Goal: Transaction & Acquisition: Purchase product/service

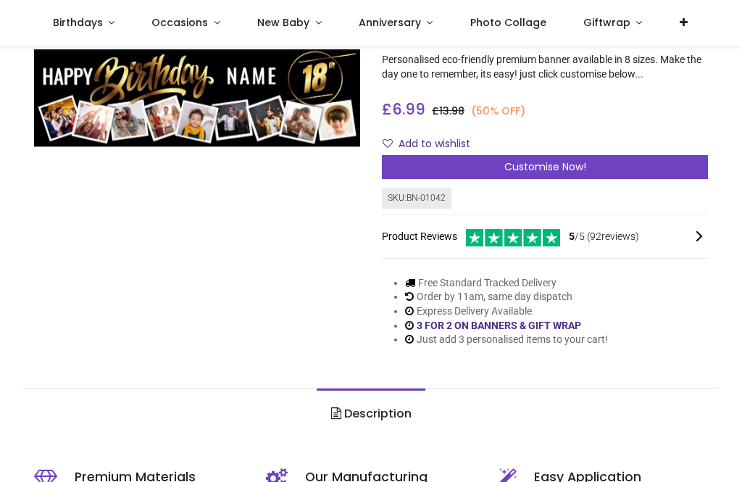
scroll to position [89, 0]
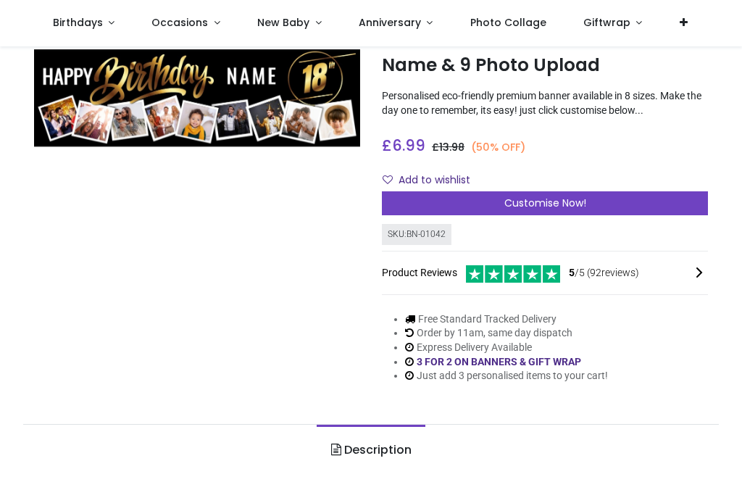
click at [595, 204] on div "Customise Now!" at bounding box center [545, 203] width 326 height 25
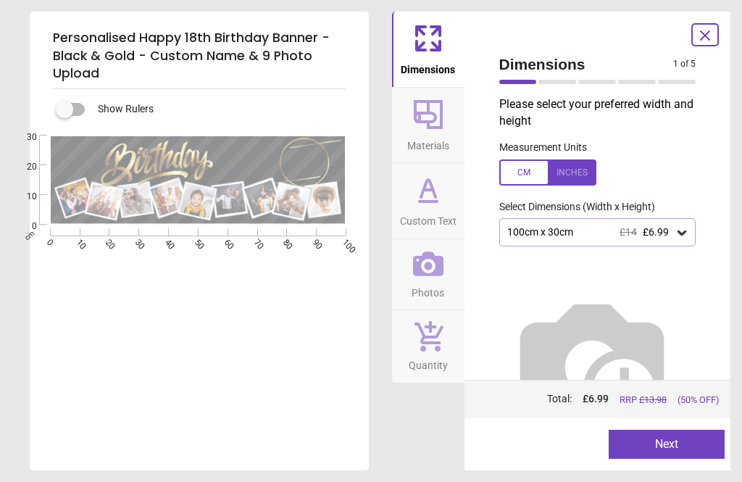
click at [685, 80] on div at bounding box center [677, 82] width 38 height 4
click at [687, 76] on div "1 of 6" at bounding box center [597, 82] width 209 height 14
click at [680, 80] on div at bounding box center [677, 82] width 38 height 4
click at [575, 73] on span "Dimensions" at bounding box center [586, 64] width 175 height 21
click at [643, 234] on span "£6.99" at bounding box center [656, 232] width 26 height 12
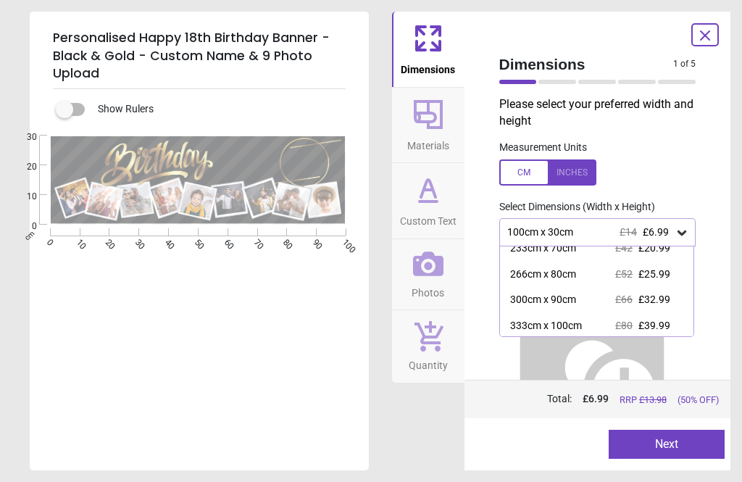
scroll to position [113, 0]
click at [619, 322] on span "£80" at bounding box center [623, 326] width 17 height 12
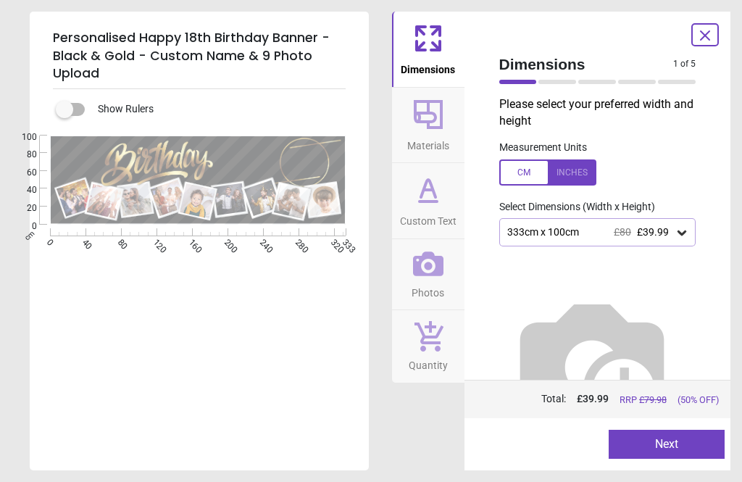
click at [638, 230] on span "£39.99" at bounding box center [653, 232] width 32 height 12
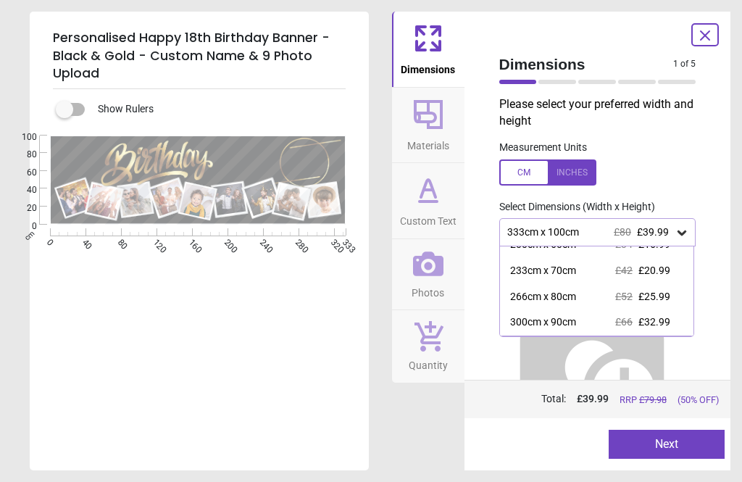
scroll to position [92, 0]
click at [601, 267] on div "233cm x 70cm £42 £20.99" at bounding box center [597, 270] width 194 height 26
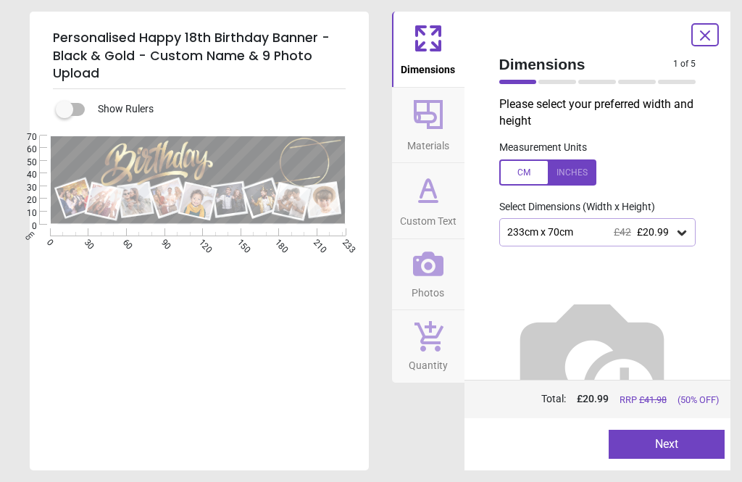
click at [614, 234] on span "£42" at bounding box center [622, 232] width 17 height 12
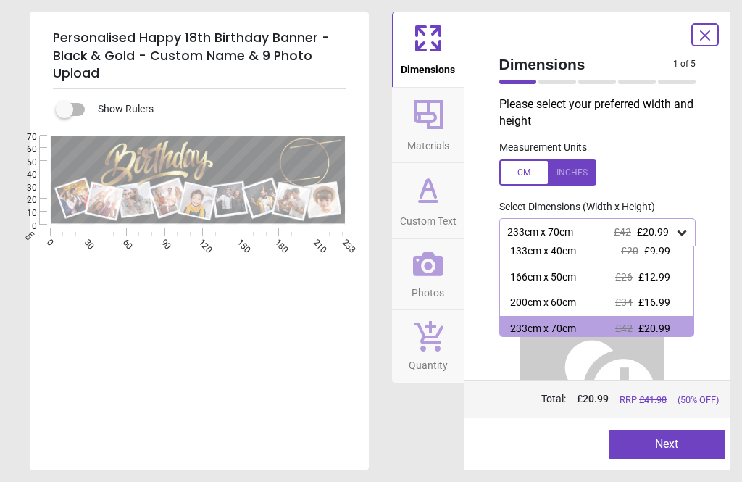
scroll to position [37, 0]
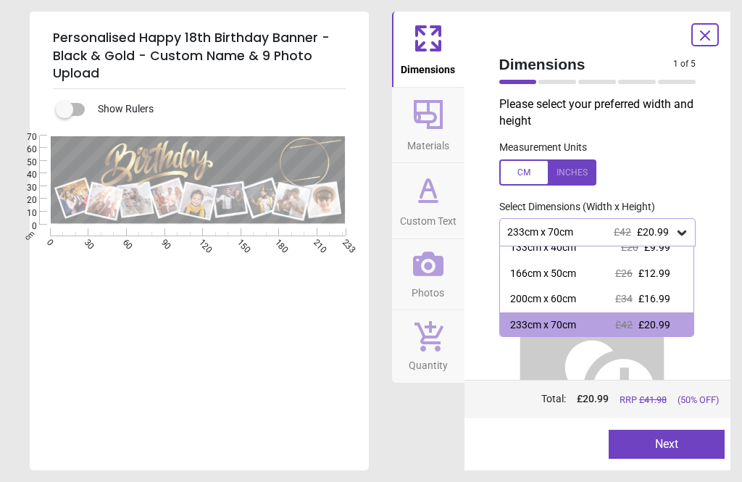
click at [592, 273] on div "166cm x 50cm £26 £12.99" at bounding box center [597, 274] width 194 height 26
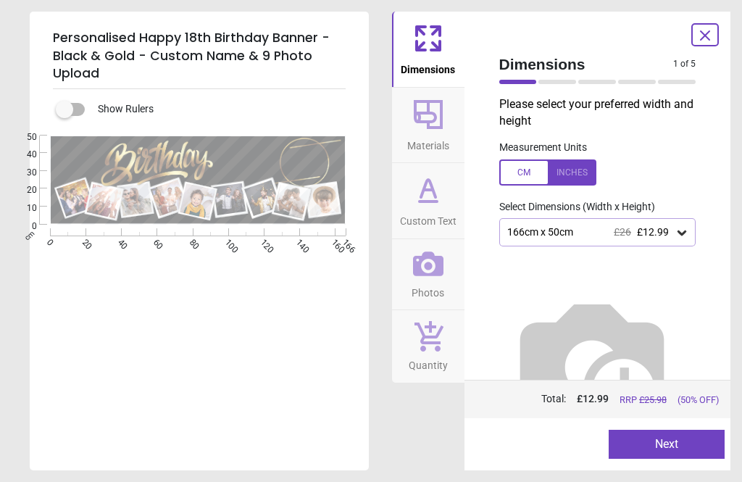
click at [436, 123] on icon at bounding box center [428, 114] width 35 height 35
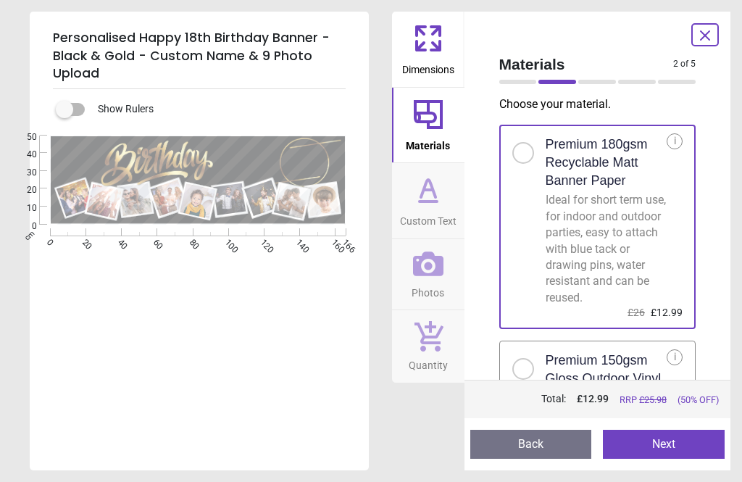
click at [426, 201] on icon at bounding box center [428, 201] width 17 height 0
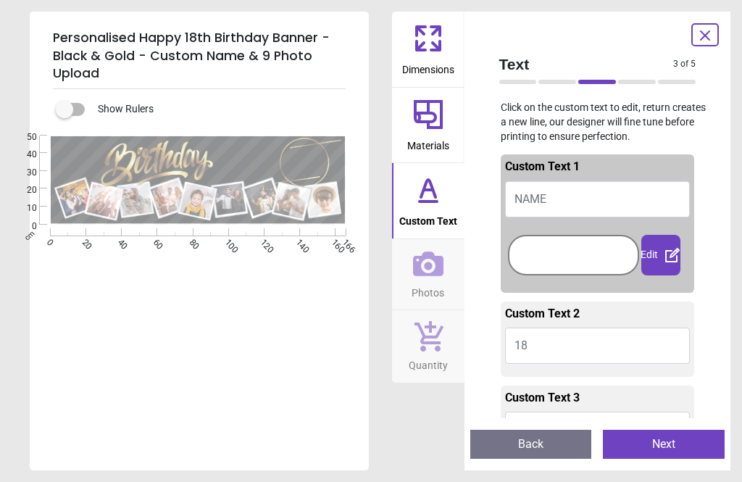
click at [609, 199] on button "NAME" at bounding box center [597, 199] width 185 height 36
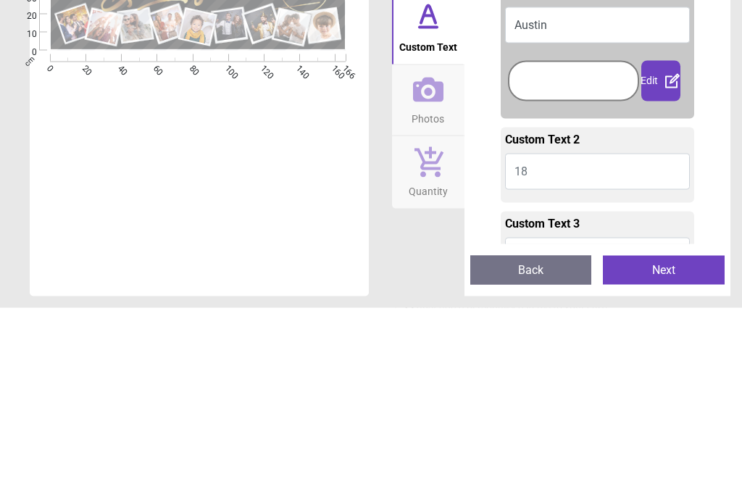
type textarea "******"
click at [558, 238] on div at bounding box center [574, 254] width 124 height 33
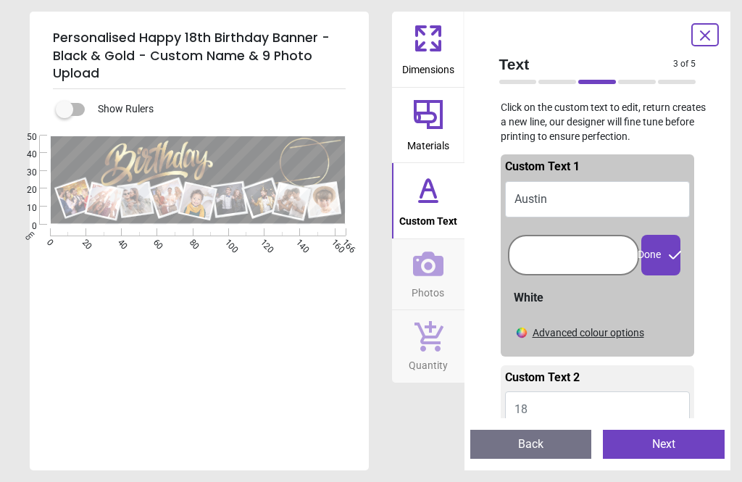
click at [435, 279] on span "Photos" at bounding box center [428, 290] width 33 height 22
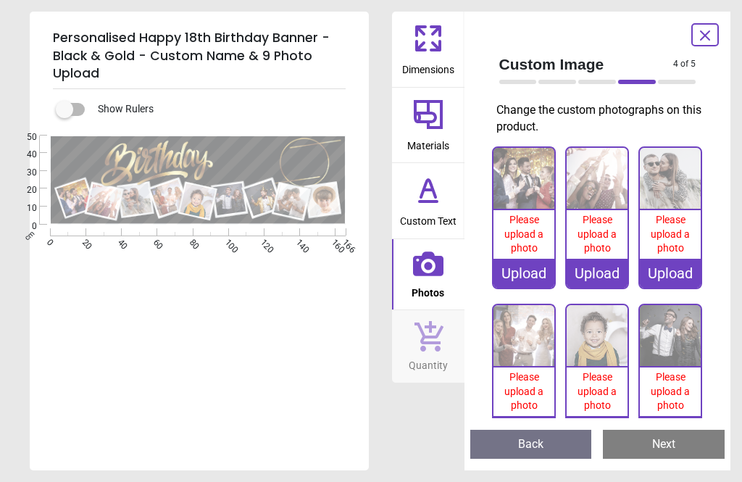
click at [531, 240] on span "Please upload a photo" at bounding box center [523, 234] width 39 height 40
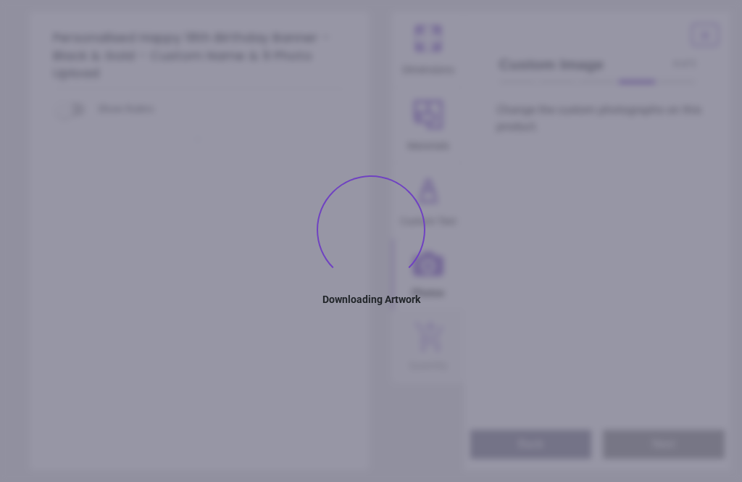
type textarea "******"
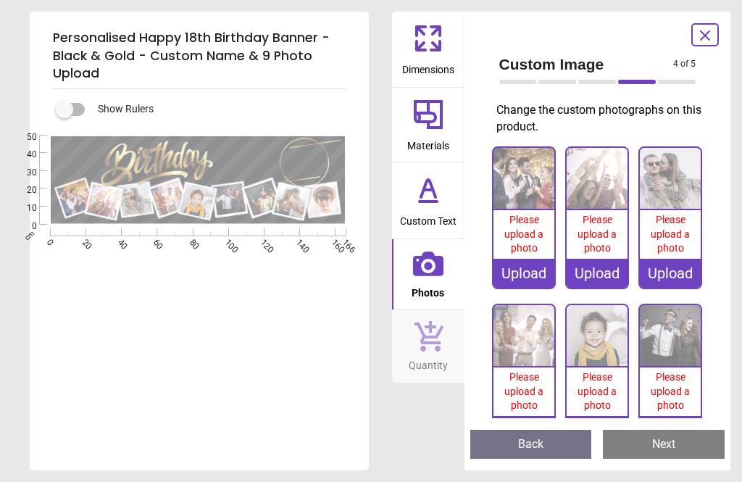
click at [603, 276] on div "Upload" at bounding box center [597, 273] width 61 height 29
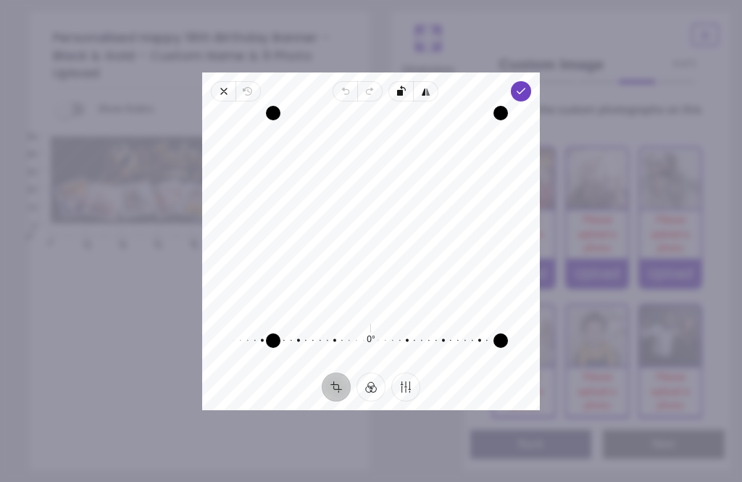
click at [527, 86] on icon "button" at bounding box center [521, 92] width 12 height 12
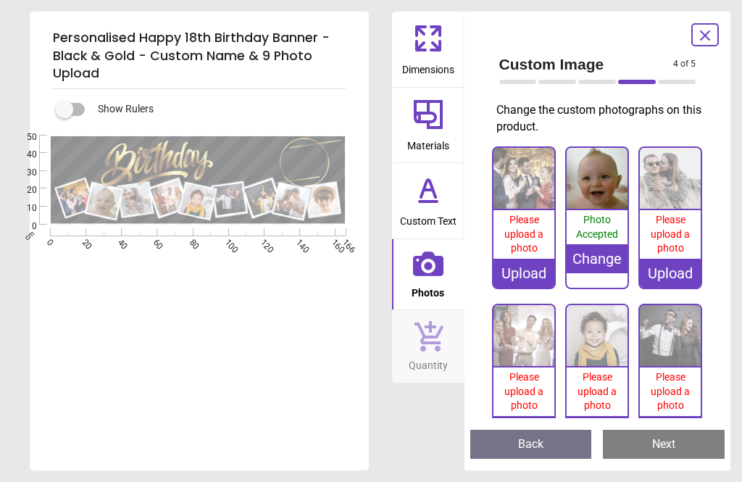
click at [530, 272] on div "Upload" at bounding box center [523, 273] width 61 height 29
click at [607, 255] on div "Change" at bounding box center [597, 258] width 61 height 29
click at [292, 343] on div ".cls-1 { filter: url(#drop-shadow-2); } .cls-1, .cls-2, .cls-3, .cls-4, .cls-5,…" at bounding box center [198, 279] width 336 height 289
click at [530, 192] on img at bounding box center [523, 178] width 61 height 61
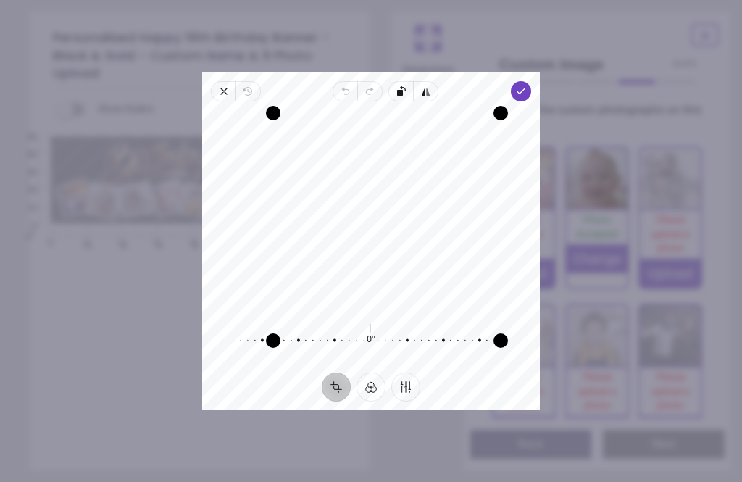
click at [531, 83] on span "Done" at bounding box center [521, 91] width 20 height 20
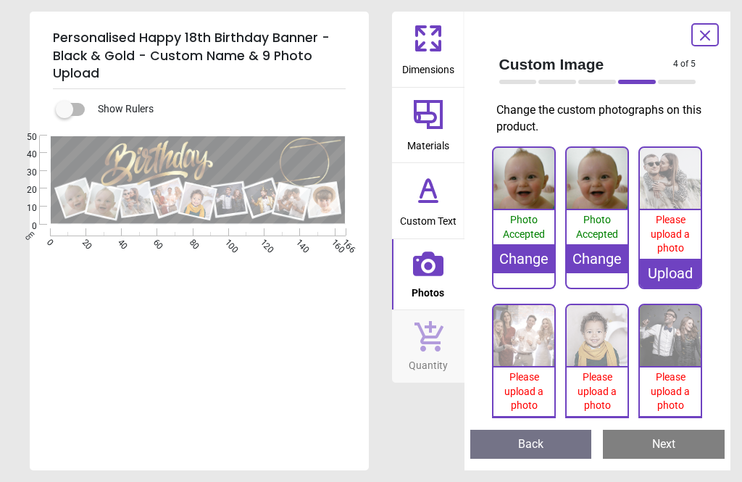
click at [590, 266] on div "Change" at bounding box center [597, 258] width 61 height 29
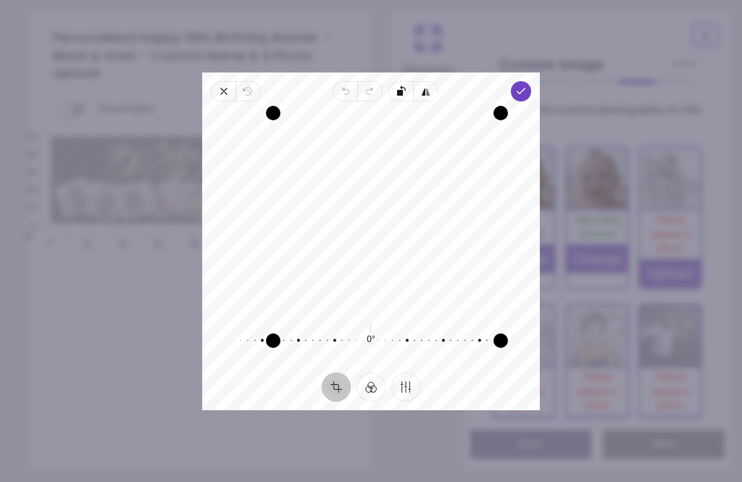
click at [408, 401] on button "Finetune" at bounding box center [405, 386] width 29 height 29
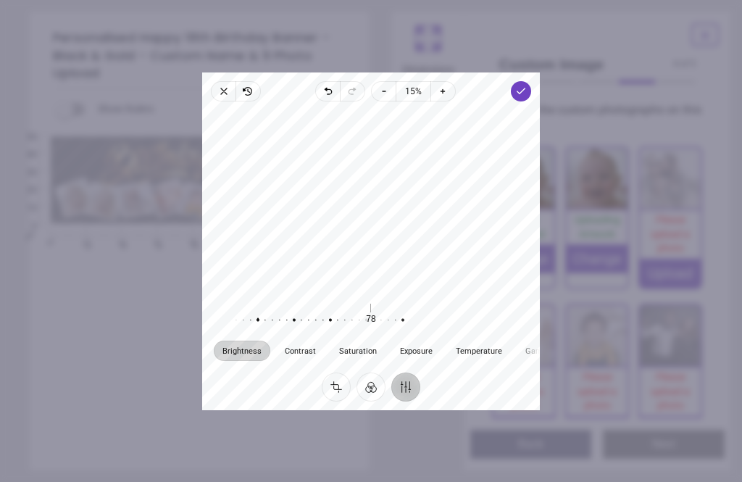
click at [531, 85] on span "Done" at bounding box center [521, 91] width 20 height 20
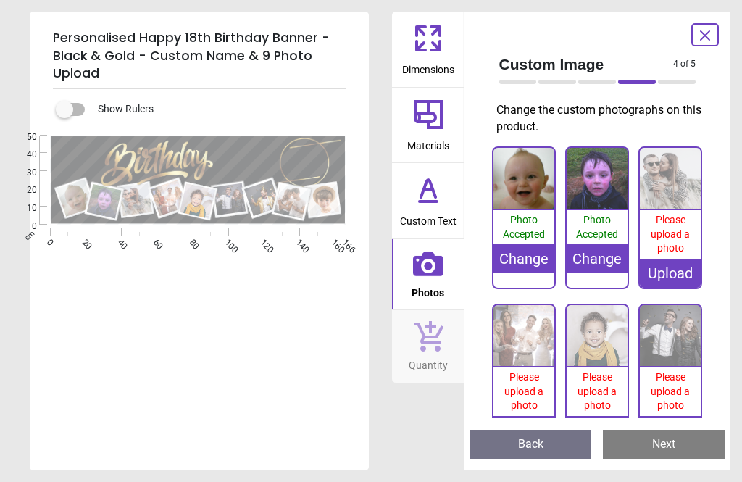
click at [677, 273] on div "Upload" at bounding box center [670, 273] width 61 height 29
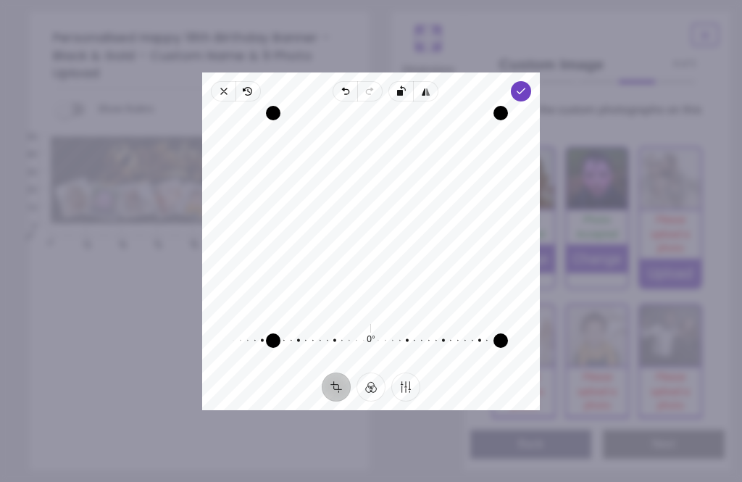
click at [531, 81] on span "Done" at bounding box center [521, 91] width 20 height 20
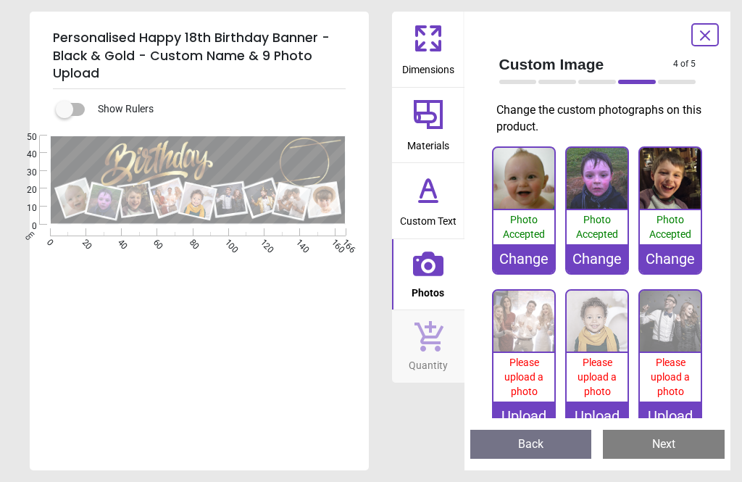
click at [535, 334] on img at bounding box center [523, 321] width 61 height 61
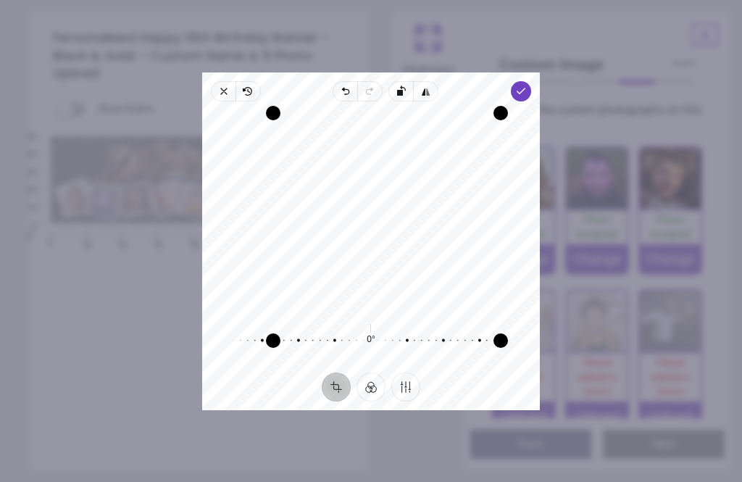
click at [531, 81] on span "Done" at bounding box center [521, 91] width 20 height 20
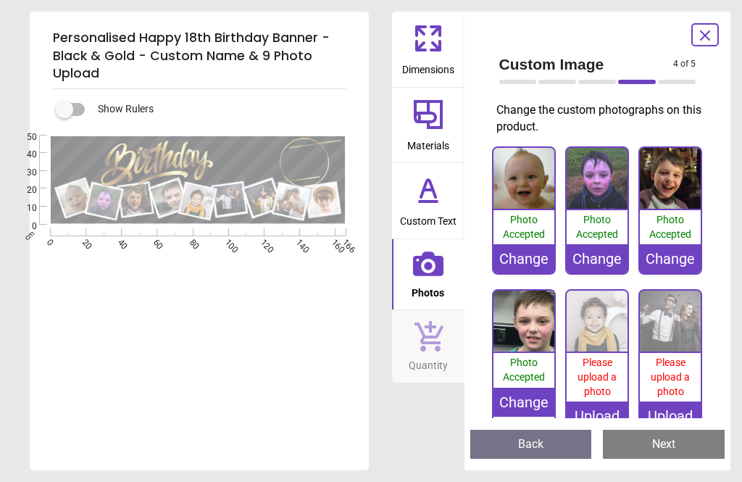
click at [596, 348] on img at bounding box center [597, 321] width 61 height 61
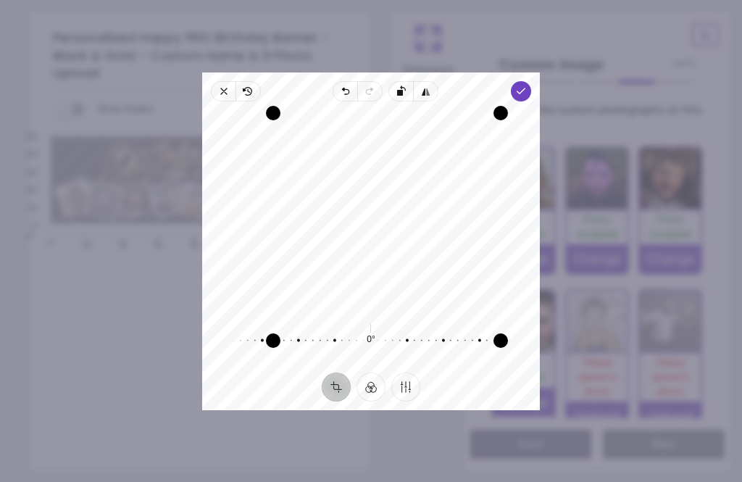
click at [539, 101] on div "Recenter 0° Reset" at bounding box center [371, 236] width 338 height 271
click at [527, 86] on icon "button" at bounding box center [521, 92] width 12 height 12
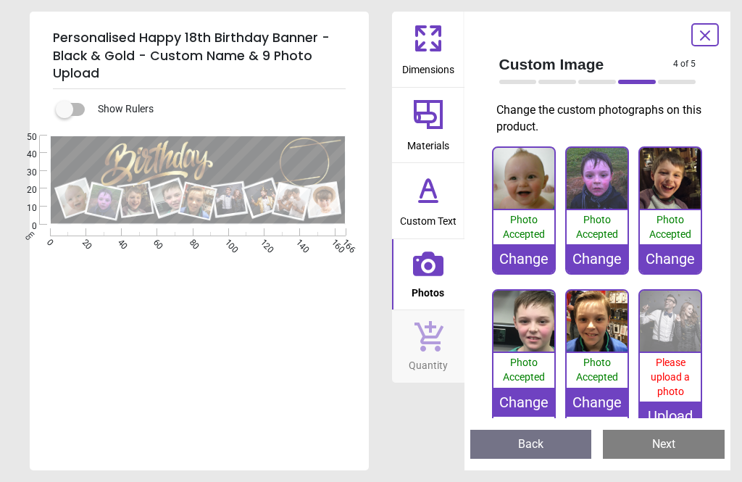
click at [672, 338] on img at bounding box center [670, 321] width 61 height 61
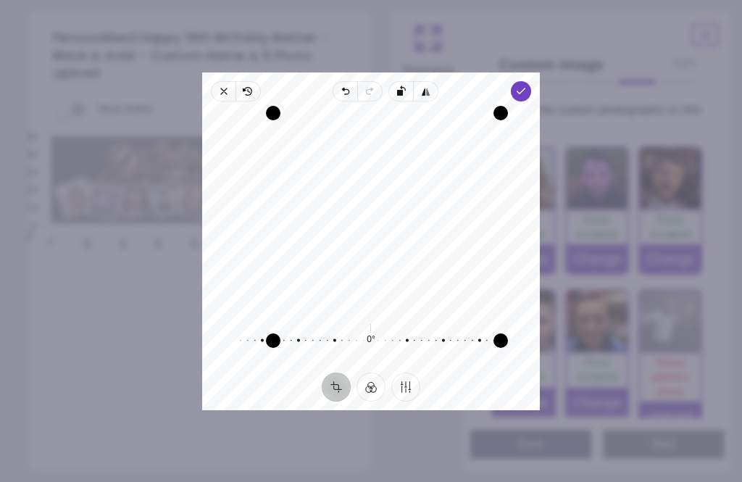
click at [527, 86] on icon "button" at bounding box center [521, 92] width 12 height 12
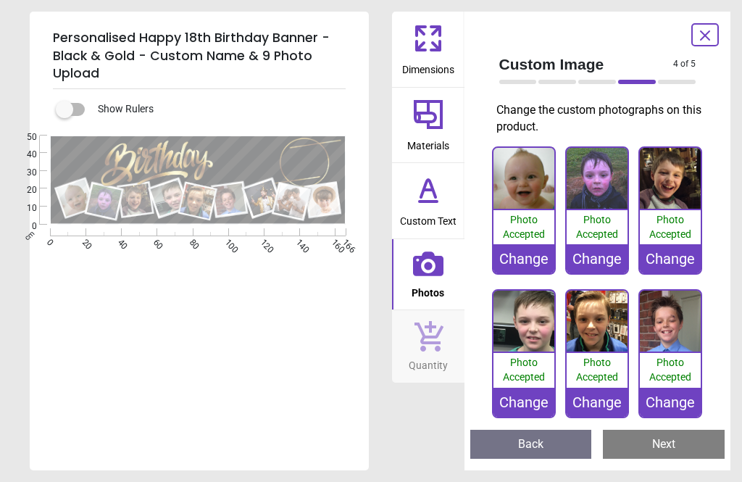
scroll to position [163, 0]
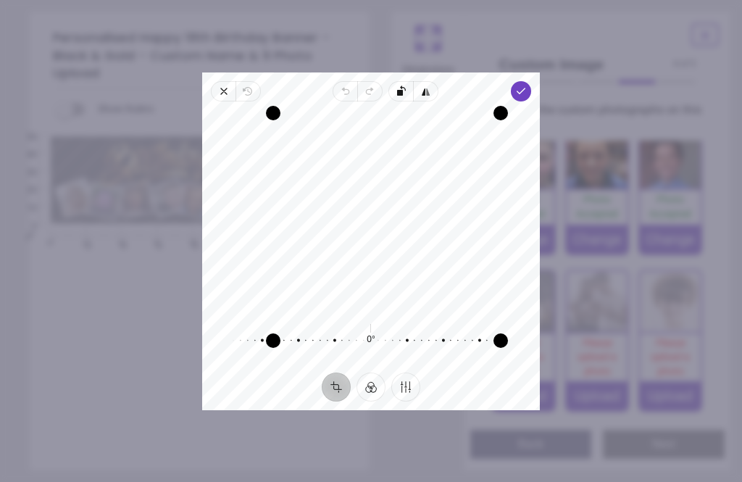
click at [531, 82] on span "Done" at bounding box center [521, 91] width 20 height 20
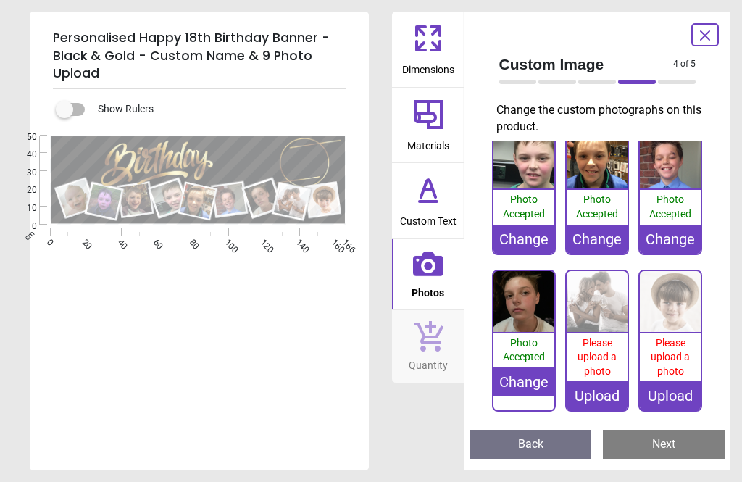
click at [606, 314] on img at bounding box center [597, 301] width 61 height 61
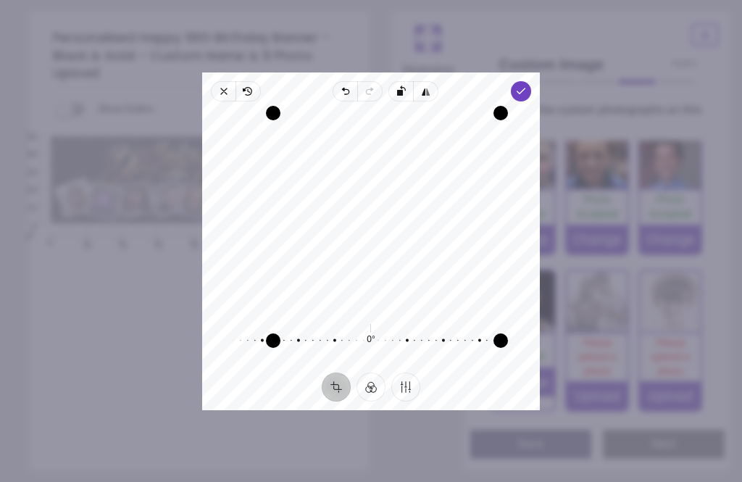
click at [527, 86] on icon "button" at bounding box center [521, 92] width 12 height 12
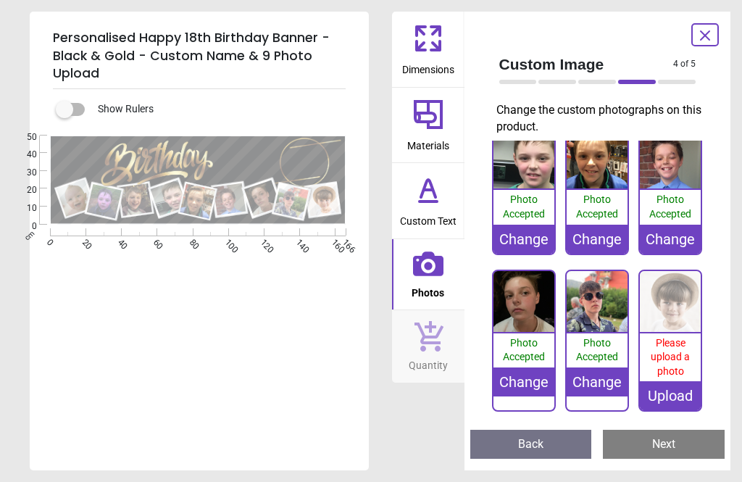
click at [665, 306] on img at bounding box center [670, 301] width 61 height 61
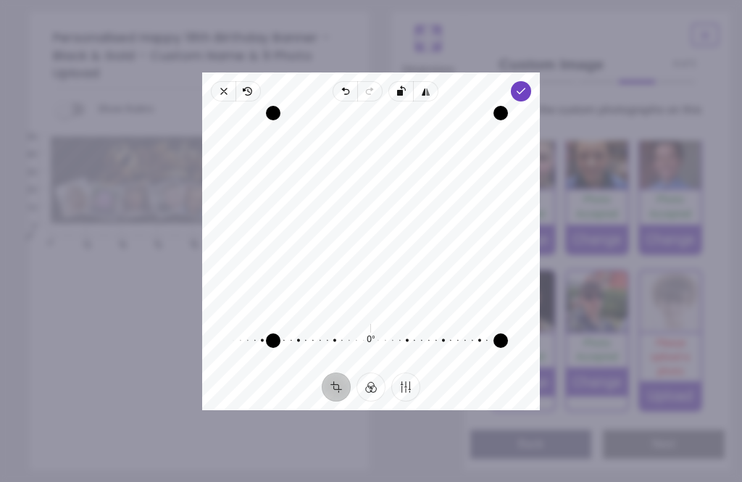
click at [218, 86] on icon "button" at bounding box center [224, 92] width 12 height 12
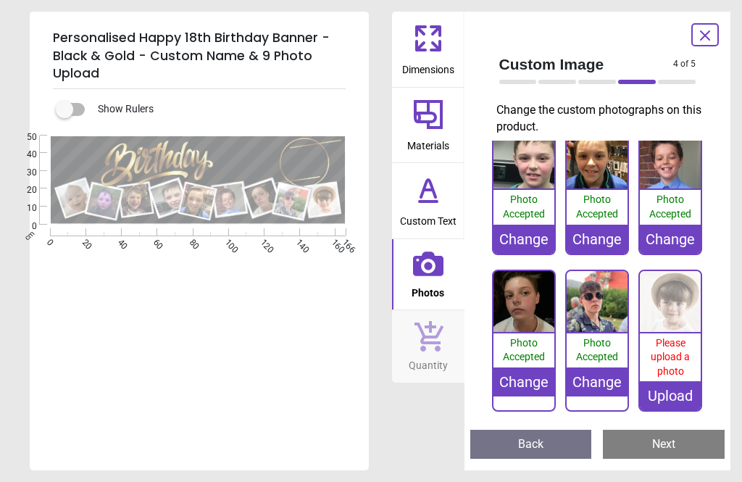
click at [667, 317] on img at bounding box center [670, 301] width 61 height 61
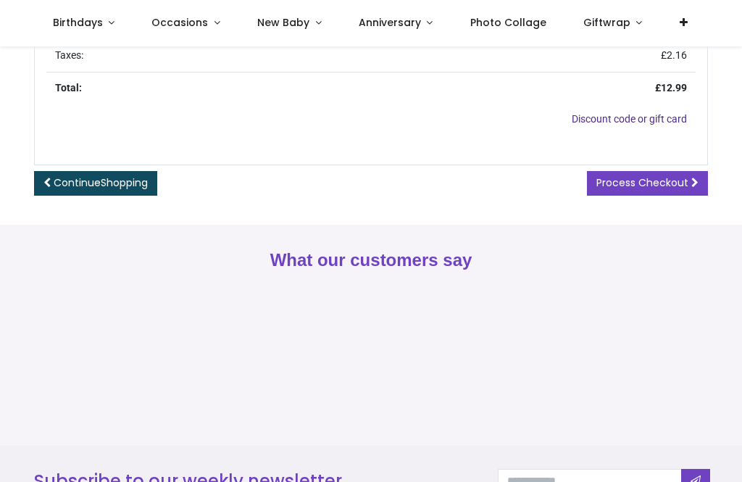
scroll to position [500, 0]
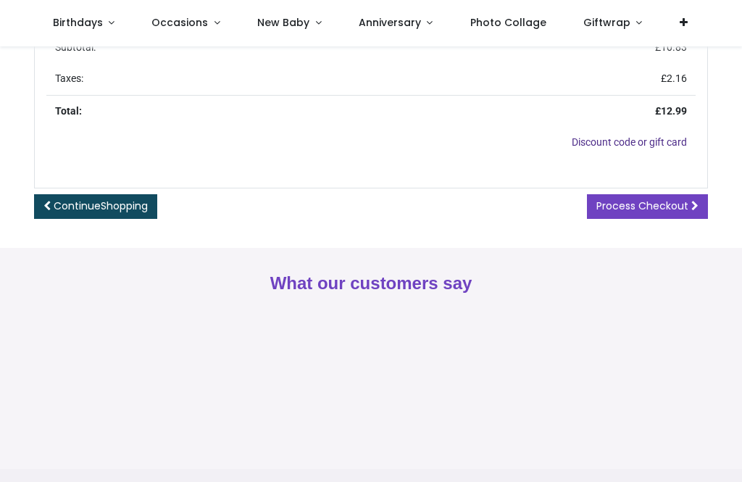
click at [112, 214] on link "Continue Shopping" at bounding box center [95, 206] width 123 height 25
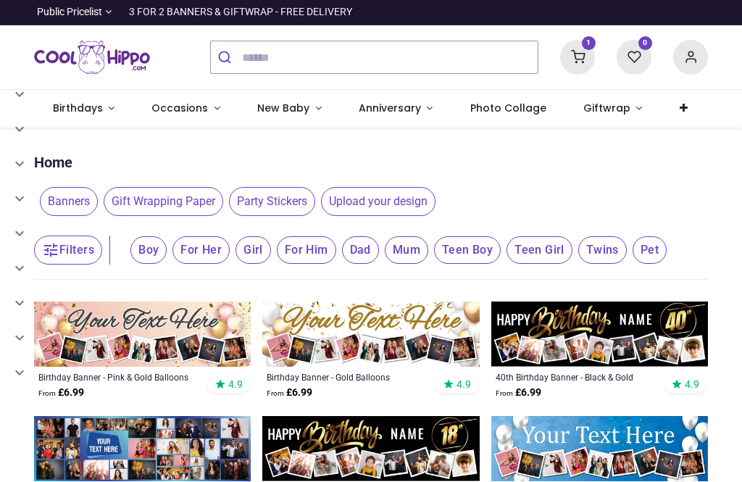
click at [67, 108] on span "Birthdays" at bounding box center [78, 108] width 50 height 14
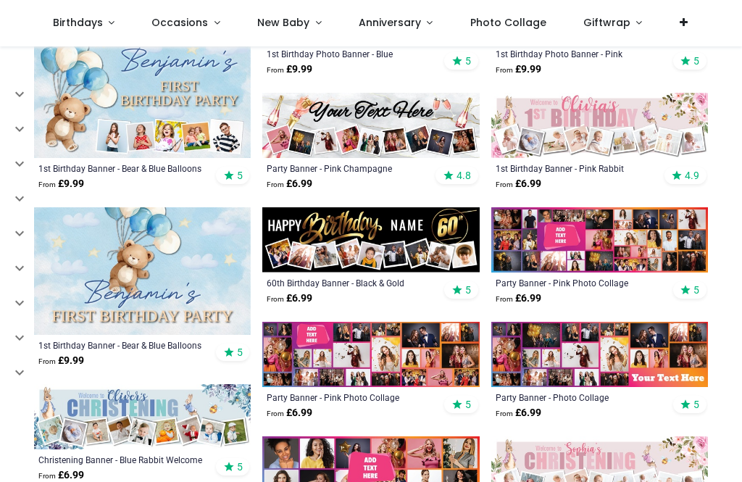
scroll to position [764, 0]
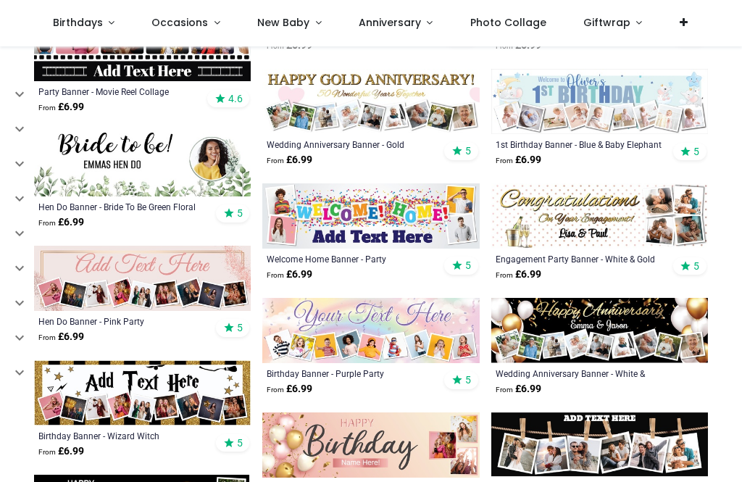
scroll to position [1819, 0]
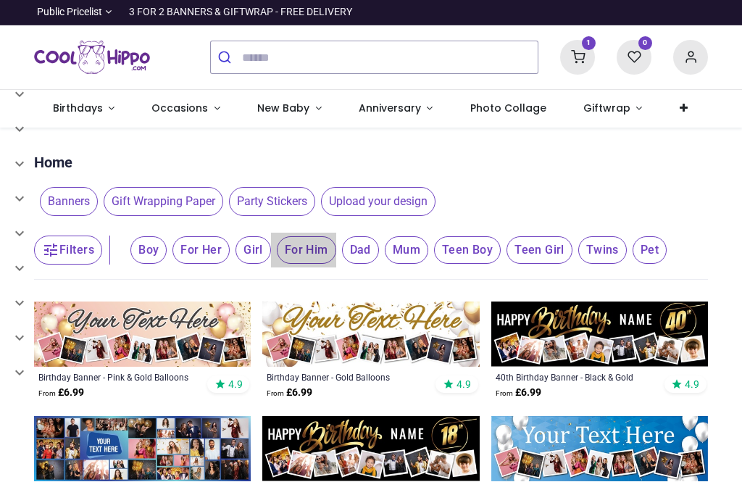
click at [167, 254] on span "For Him" at bounding box center [148, 250] width 36 height 28
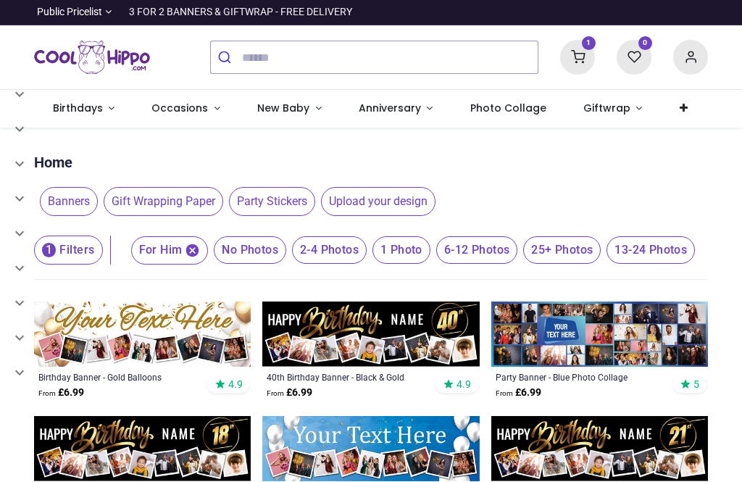
click at [286, 250] on span "13-24 Photos" at bounding box center [250, 250] width 72 height 28
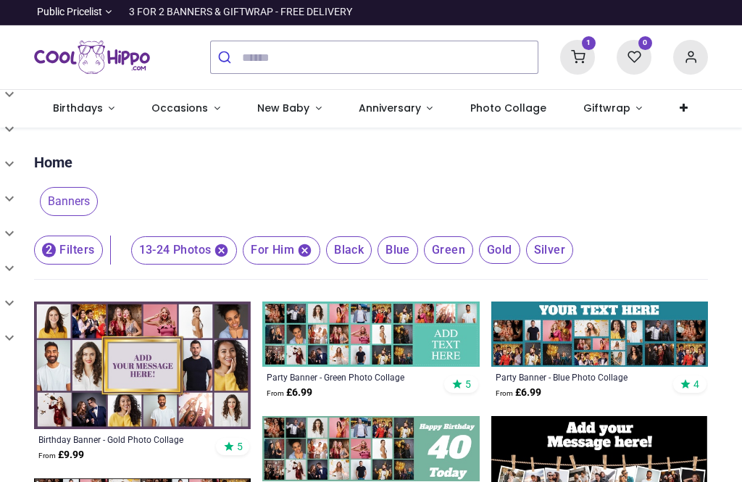
click at [170, 113] on span "Occasions" at bounding box center [179, 108] width 57 height 14
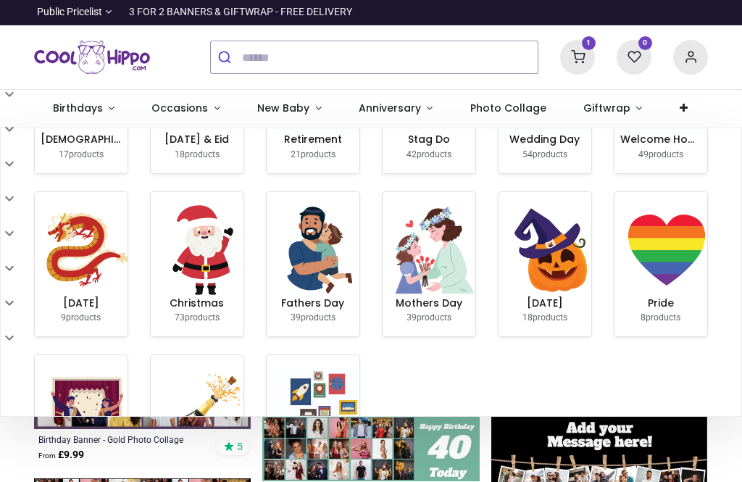
scroll to position [203, 0]
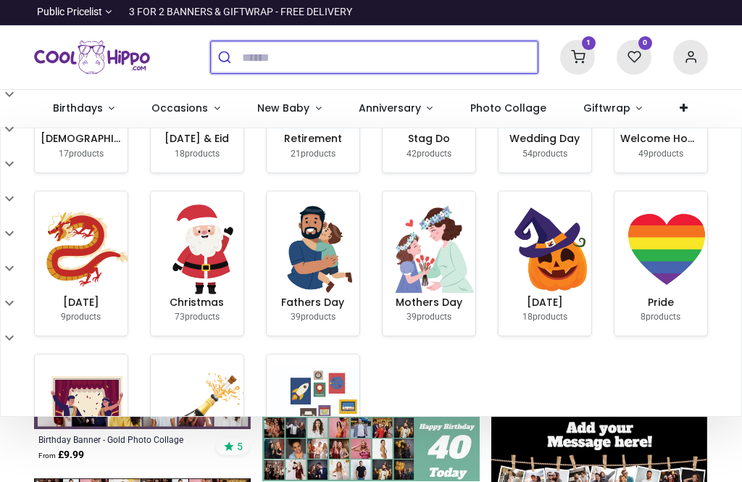
click at [373, 64] on input "search" at bounding box center [390, 57] width 296 height 32
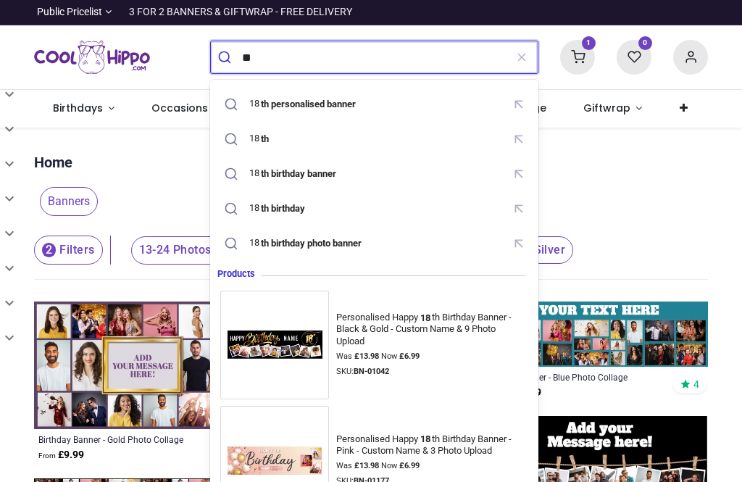
click at [338, 175] on mark "th birthday banner" at bounding box center [298, 173] width 79 height 14
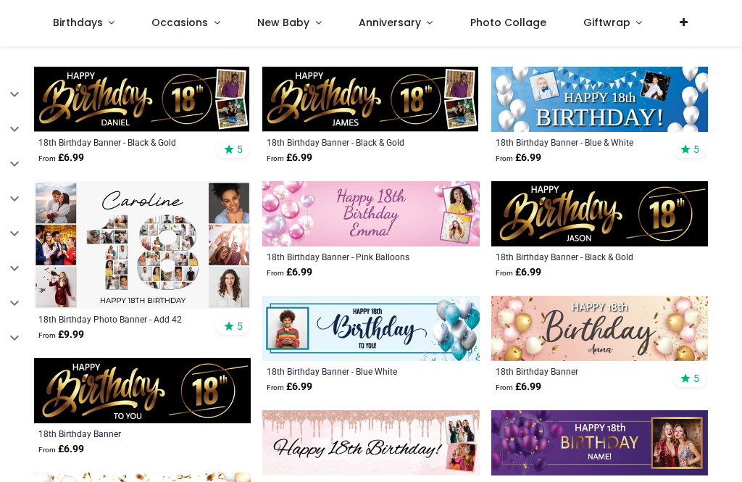
scroll to position [270, 0]
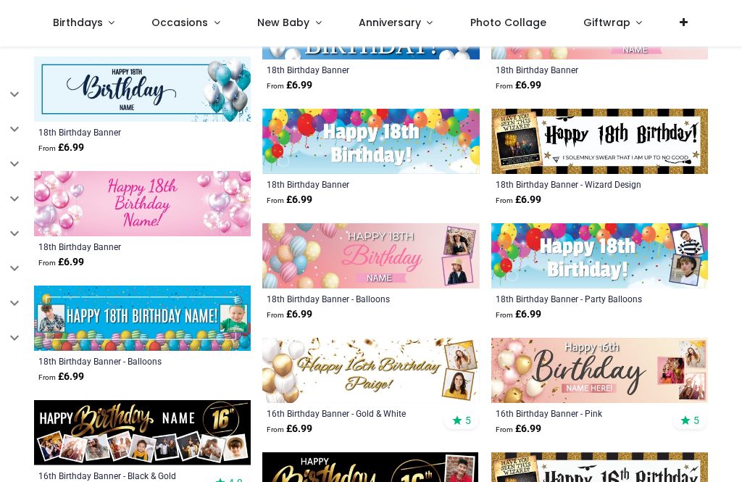
scroll to position [913, 0]
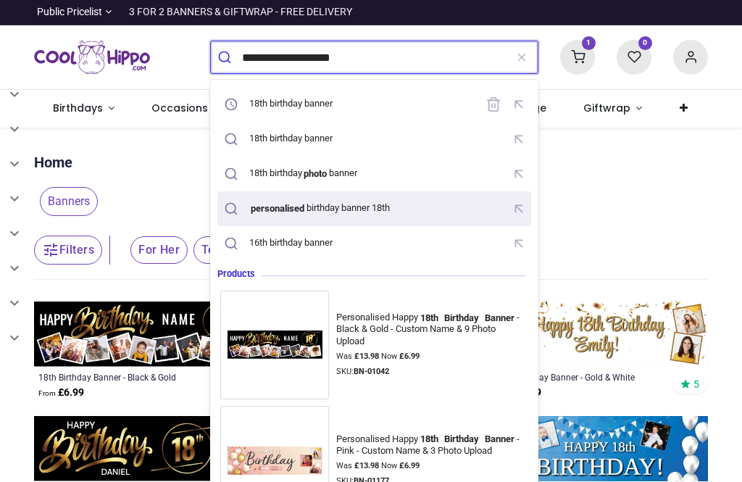
click at [390, 205] on div "personalised birthday banner 18th" at bounding box center [319, 208] width 141 height 12
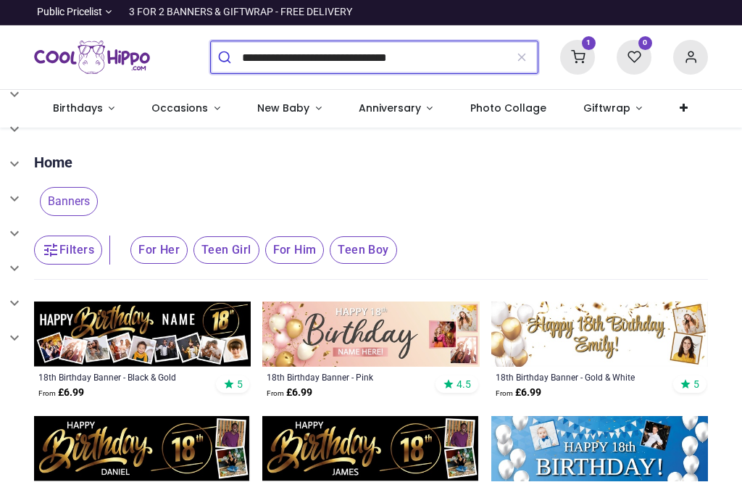
scroll to position [-17, 0]
click at [467, 61] on input "**********" at bounding box center [373, 57] width 263 height 32
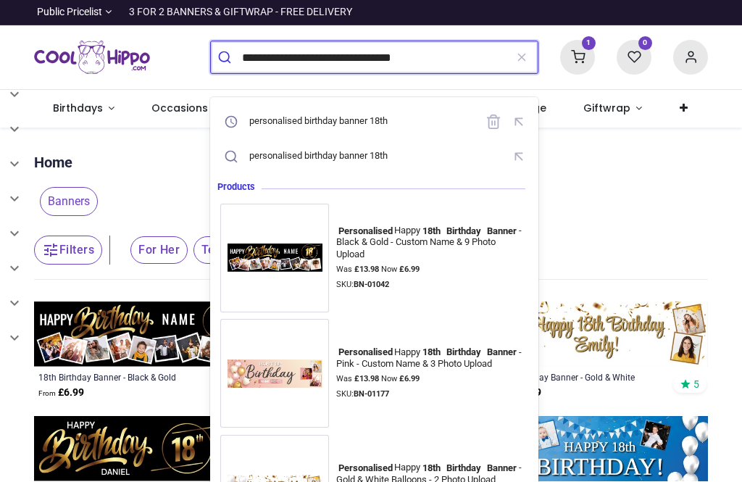
scroll to position [0, 0]
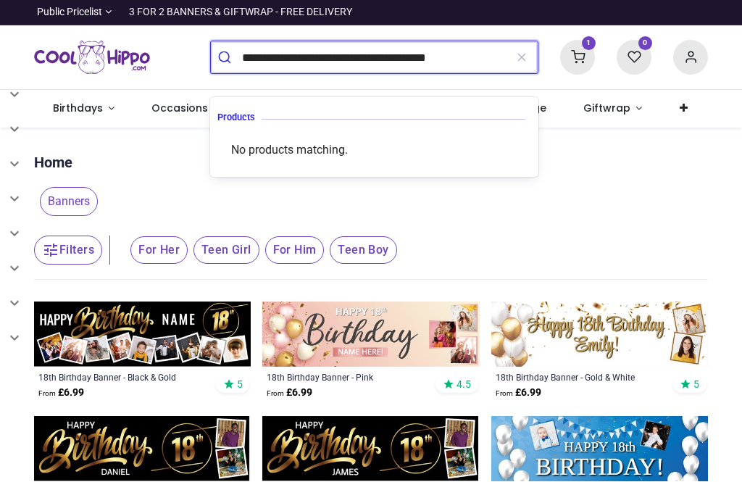
type input "**********"
click at [226, 57] on button "submit" at bounding box center [226, 57] width 31 height 32
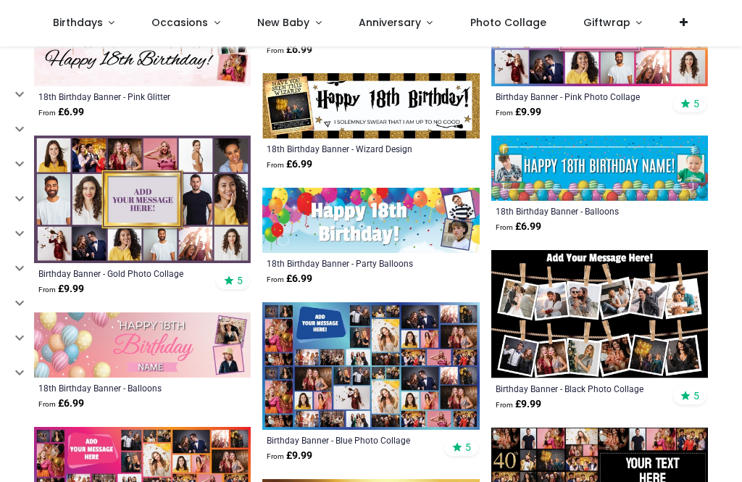
scroll to position [604, 0]
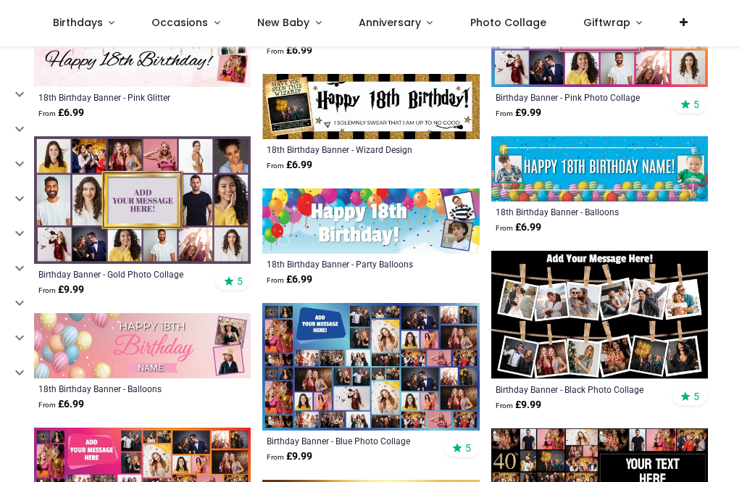
click at [136, 211] on img at bounding box center [142, 200] width 217 height 128
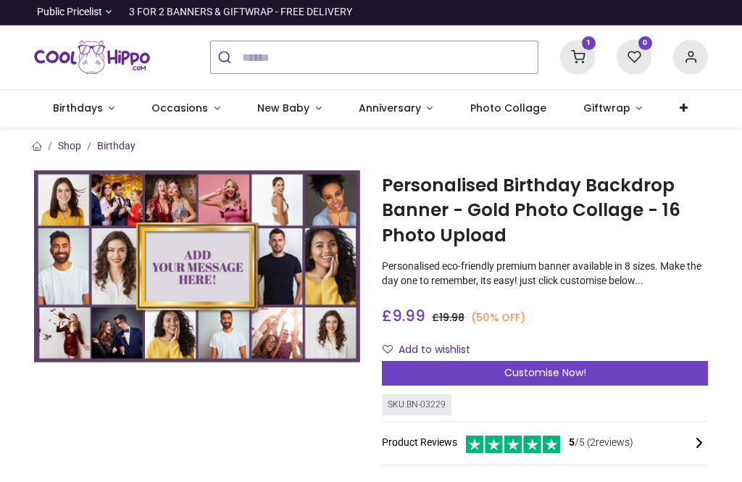
click at [552, 380] on div "Customise Now!" at bounding box center [545, 373] width 326 height 25
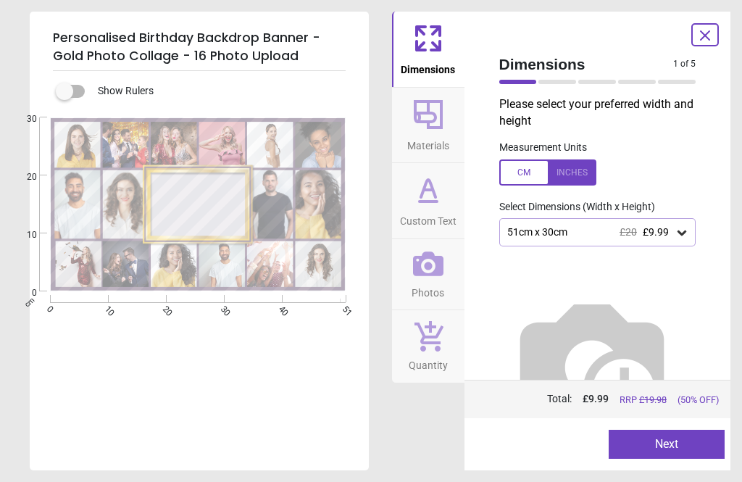
click at [547, 82] on div at bounding box center [557, 82] width 38 height 4
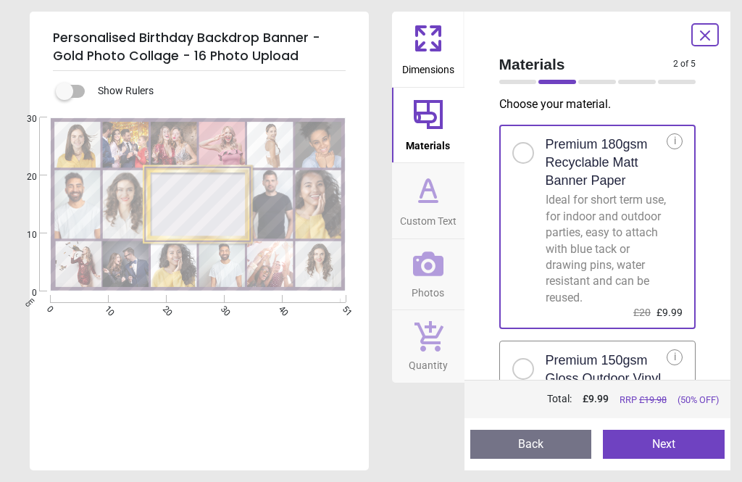
click at [434, 49] on icon at bounding box center [435, 45] width 9 height 9
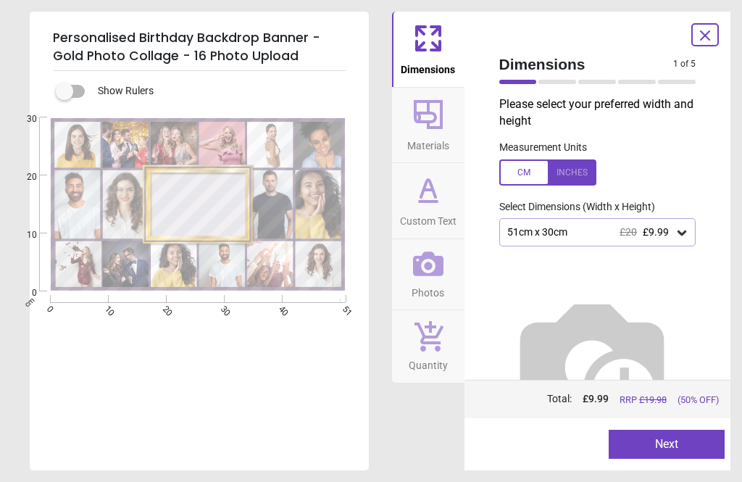
click at [556, 83] on div at bounding box center [557, 82] width 38 height 4
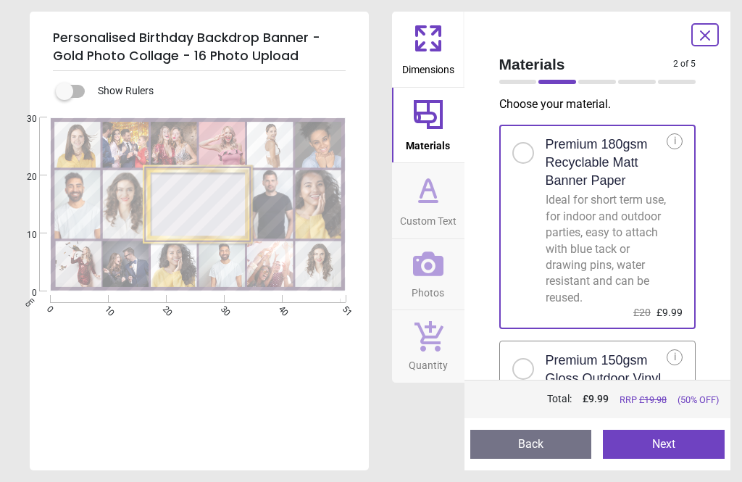
click at [600, 80] on div at bounding box center [597, 82] width 38 height 4
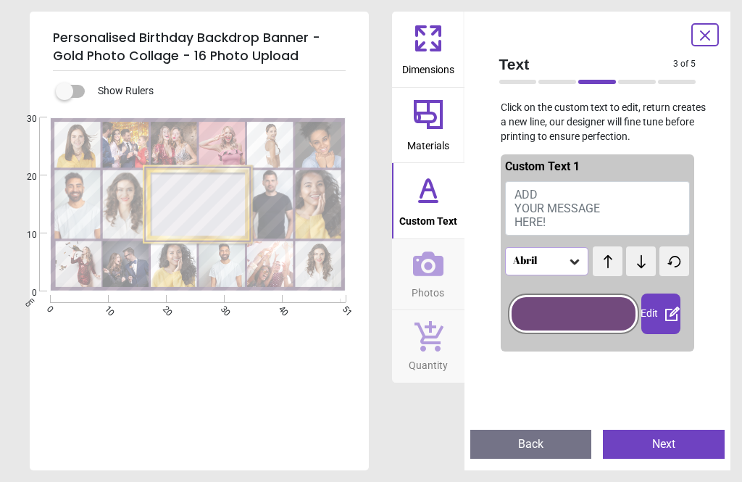
click at [516, 93] on div "Text 3 of 5 3 of 6" at bounding box center [598, 71] width 220 height 50
click at [504, 83] on div at bounding box center [518, 82] width 38 height 4
click at [513, 83] on div at bounding box center [518, 82] width 38 height 4
click at [434, 43] on icon at bounding box center [435, 45] width 9 height 9
click at [425, 64] on span "Dimensions" at bounding box center [428, 67] width 52 height 22
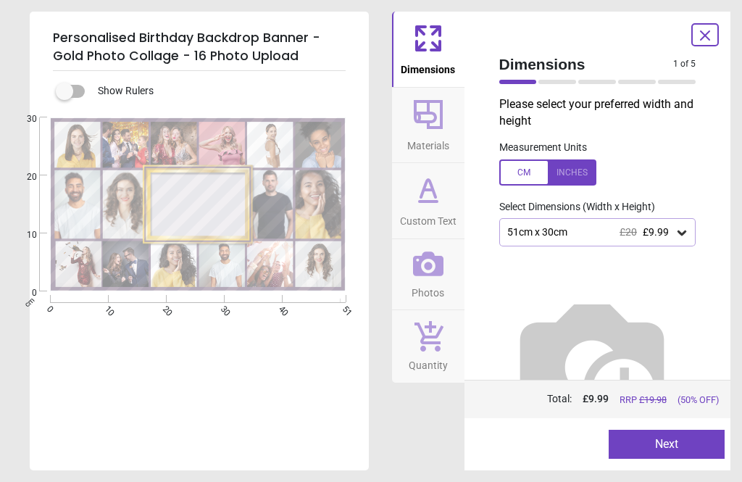
click at [677, 457] on button "Next" at bounding box center [667, 444] width 116 height 29
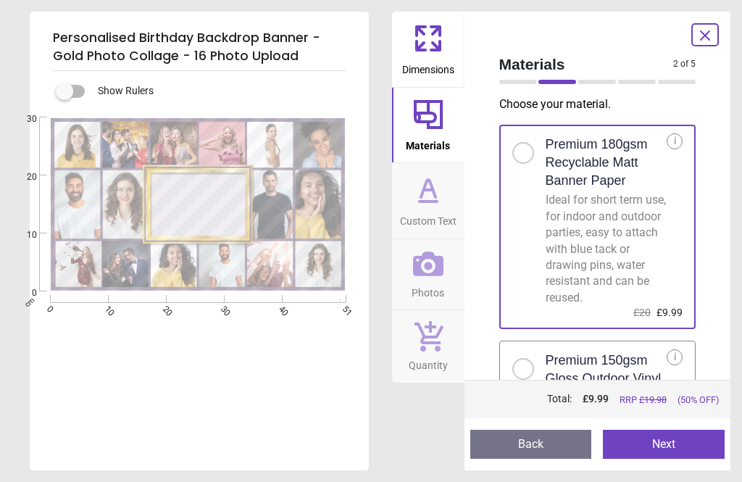
click at [417, 60] on span "Dimensions" at bounding box center [428, 67] width 52 height 22
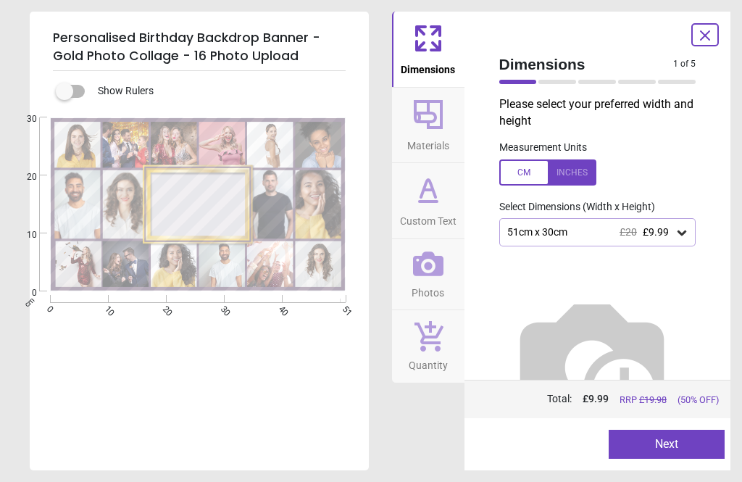
click at [623, 297] on img at bounding box center [591, 362] width 185 height 185
click at [620, 239] on div "51cm x 30cm £20 £9.99" at bounding box center [597, 232] width 197 height 28
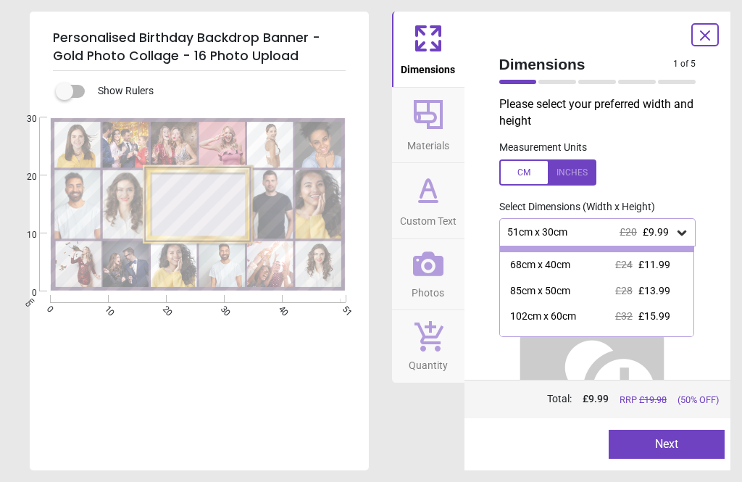
scroll to position [20, 0]
click at [610, 295] on div "85cm x 50cm £28 £13.99" at bounding box center [597, 291] width 194 height 26
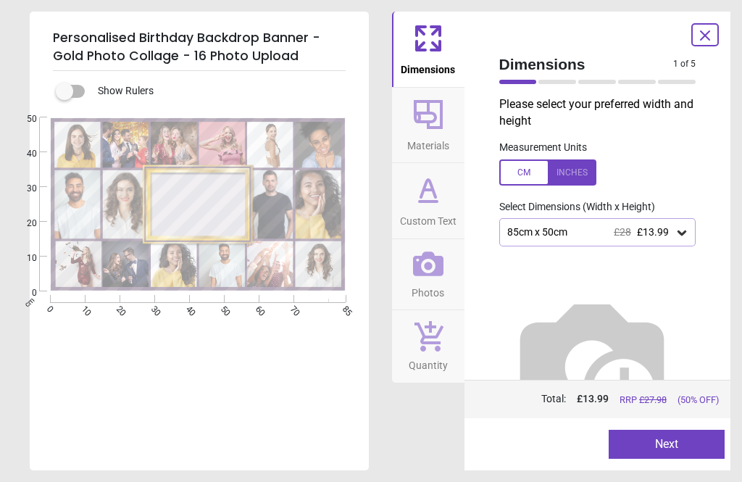
click at [644, 239] on div "85cm x 50cm £28 £13.99" at bounding box center [597, 232] width 197 height 28
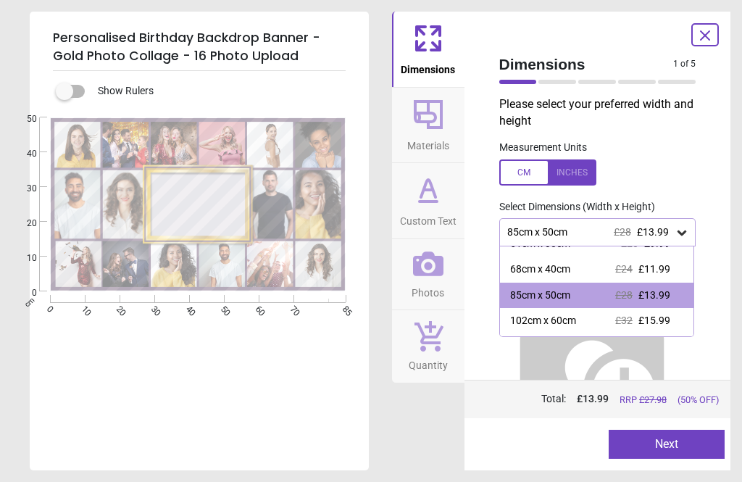
scroll to position [18, 0]
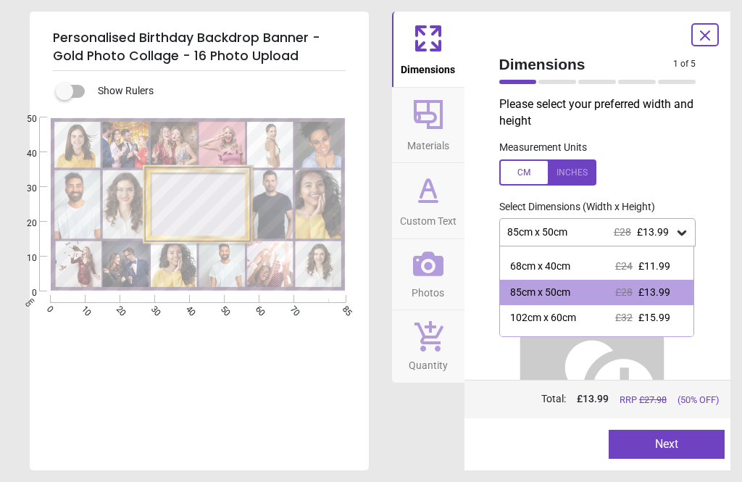
click at [583, 323] on div "102cm x 60cm £32 £15.99" at bounding box center [597, 318] width 194 height 26
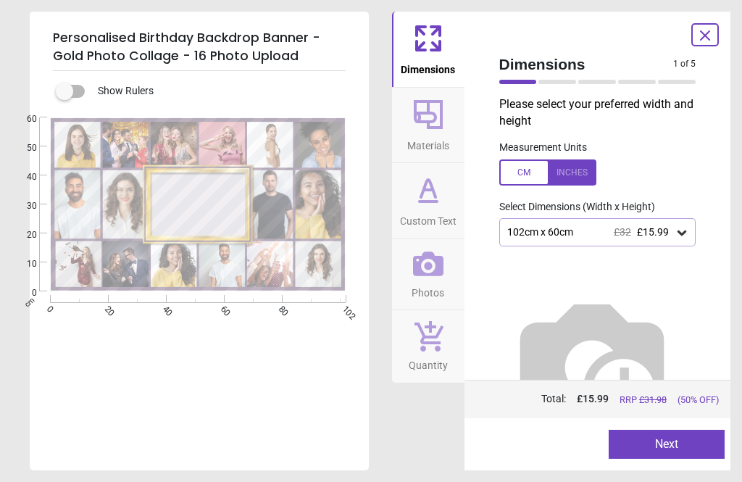
click at [647, 452] on button "Next" at bounding box center [667, 444] width 116 height 29
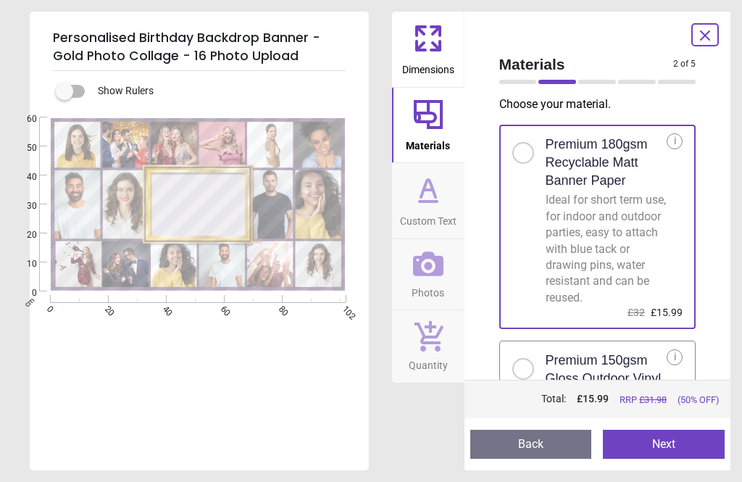
click at [668, 446] on button "Next" at bounding box center [664, 444] width 122 height 29
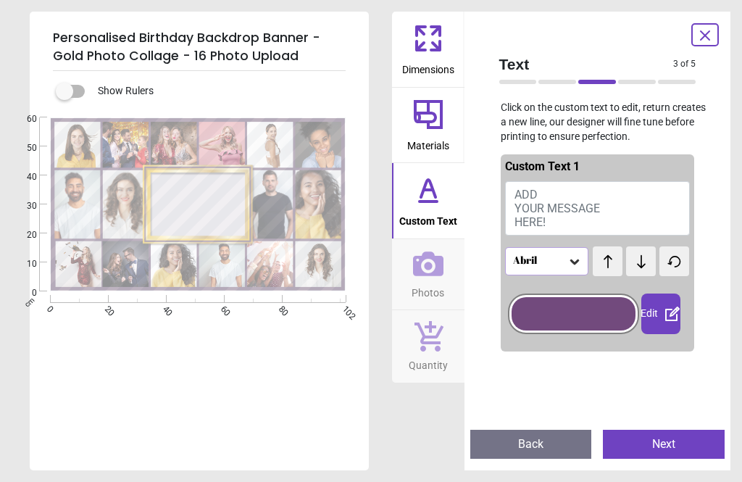
click at [580, 195] on button "ADD YOUR MESSAGE HERE!" at bounding box center [597, 208] width 185 height 55
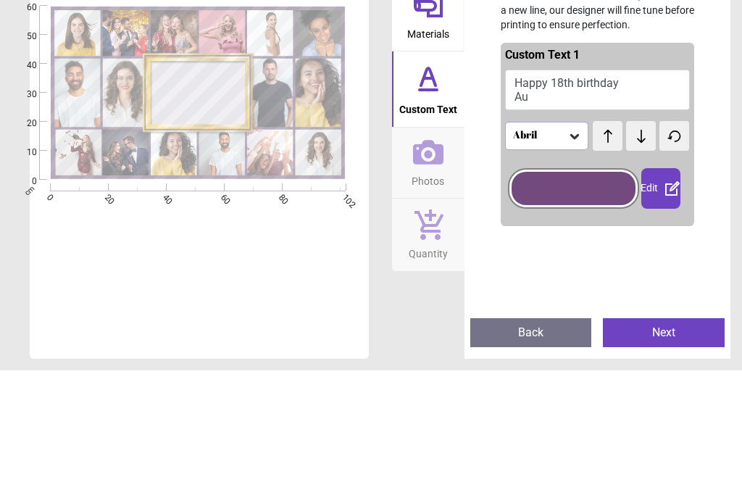
scroll to position [1, 0]
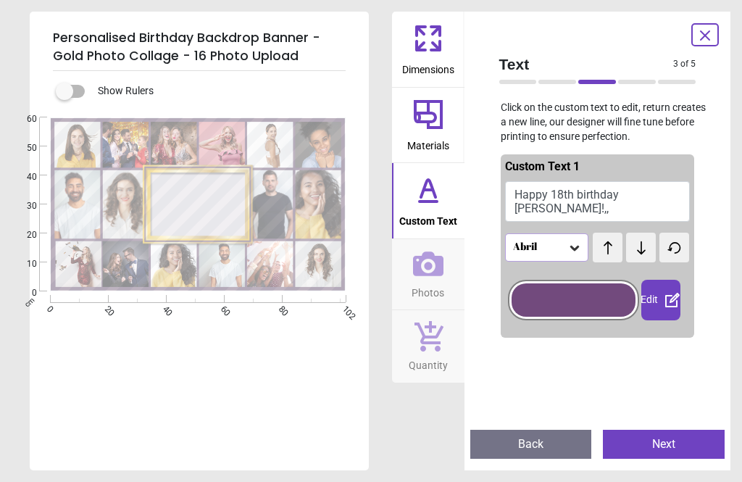
click at [548, 246] on div "Abril Fatface" at bounding box center [540, 248] width 57 height 14
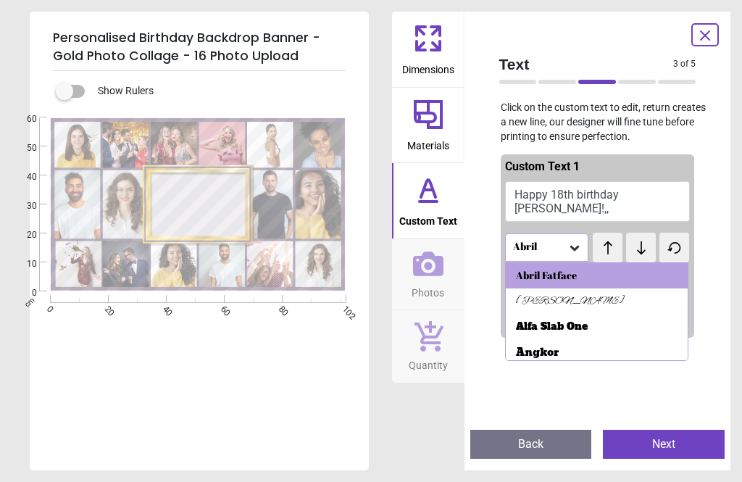
click at [602, 328] on div "Alfa Slab One" at bounding box center [597, 327] width 183 height 26
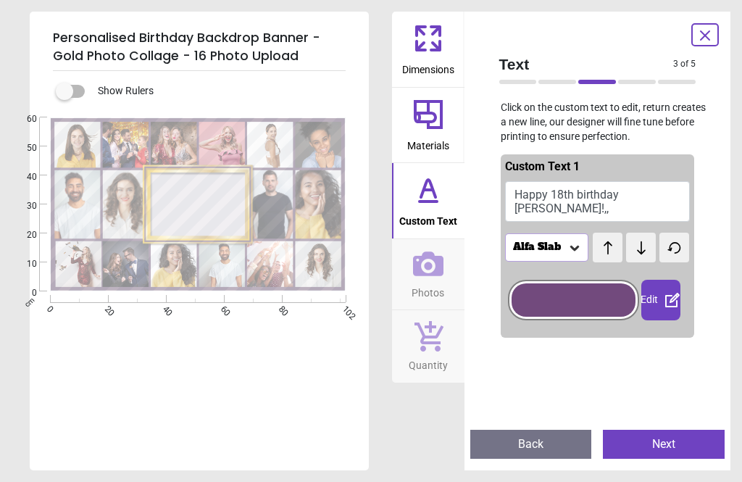
scroll to position [0, 0]
click at [574, 251] on icon at bounding box center [574, 248] width 14 height 14
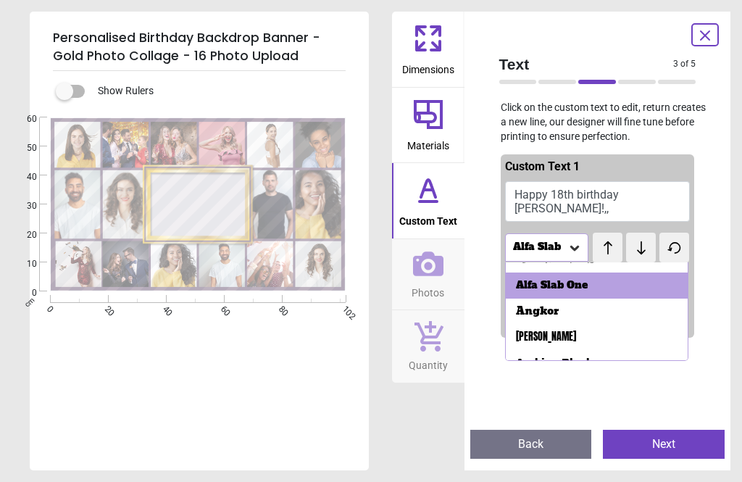
scroll to position [59, 0]
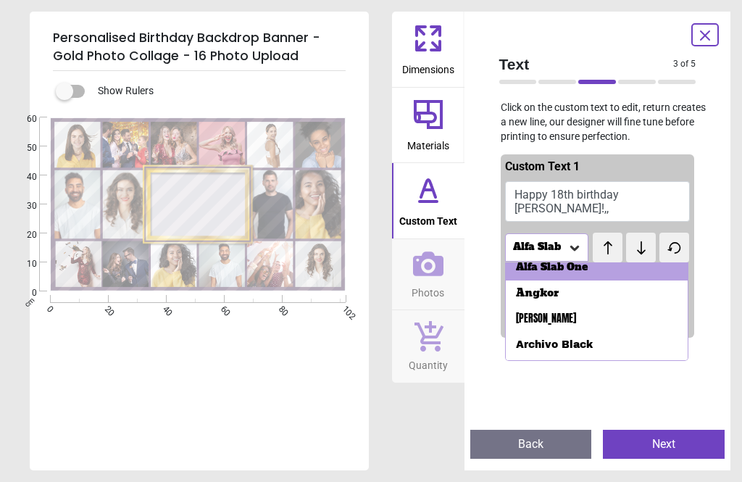
click at [611, 345] on div "Archivo Black" at bounding box center [597, 345] width 183 height 26
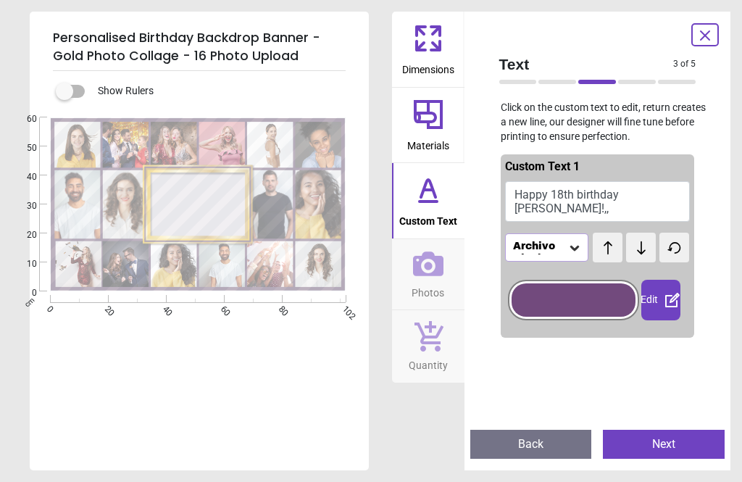
click at [605, 249] on icon at bounding box center [608, 248] width 22 height 14
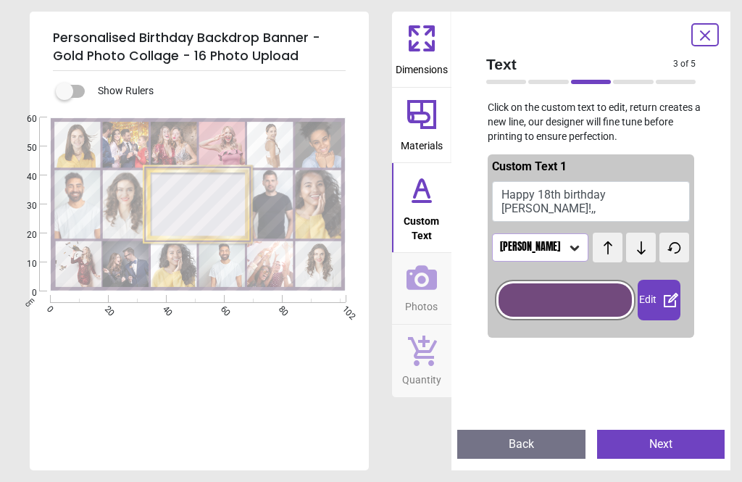
click at [604, 252] on icon at bounding box center [608, 248] width 22 height 14
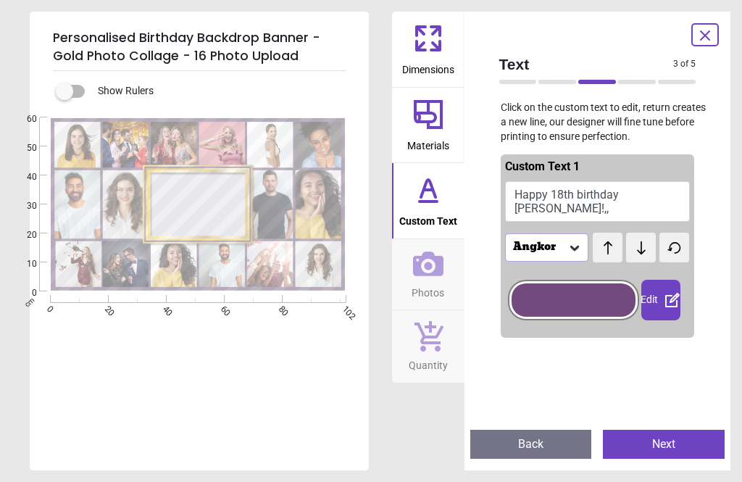
click at [617, 212] on button "Happy 18th birthday Austin!,," at bounding box center [597, 201] width 185 height 41
type textarea "**********"
click at [680, 451] on button "Next" at bounding box center [664, 444] width 122 height 29
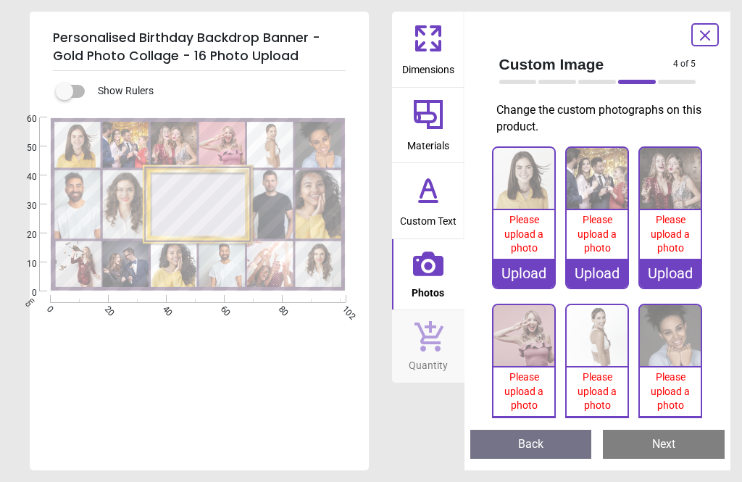
click at [523, 197] on img at bounding box center [523, 178] width 61 height 61
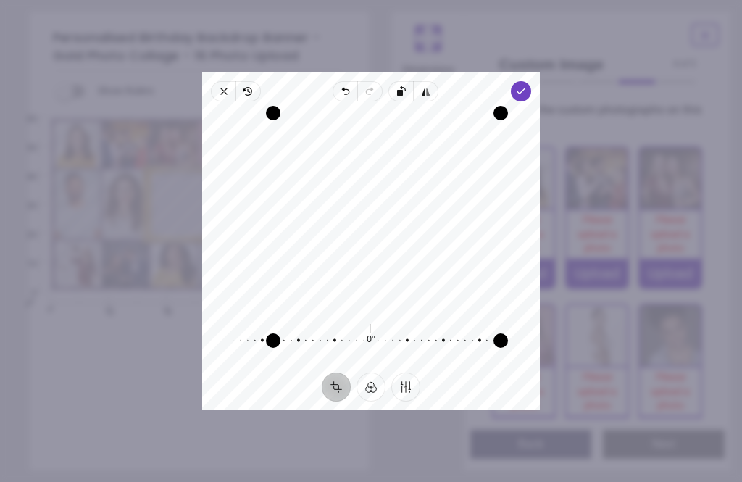
click at [527, 86] on icon "button" at bounding box center [521, 92] width 12 height 12
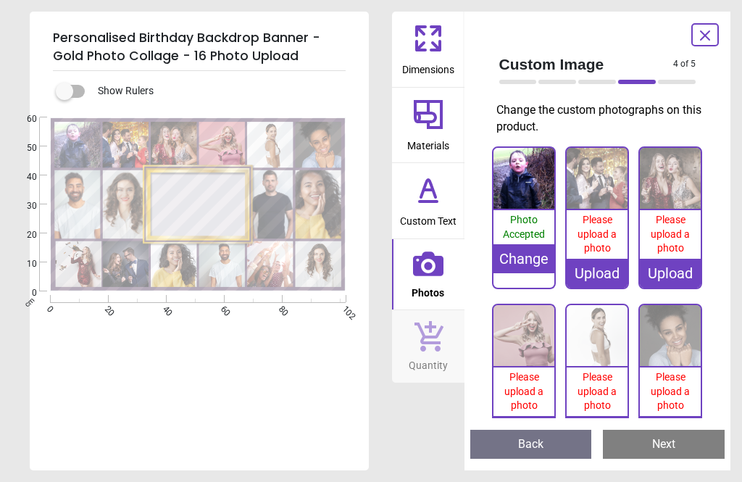
click at [593, 186] on img at bounding box center [597, 178] width 61 height 61
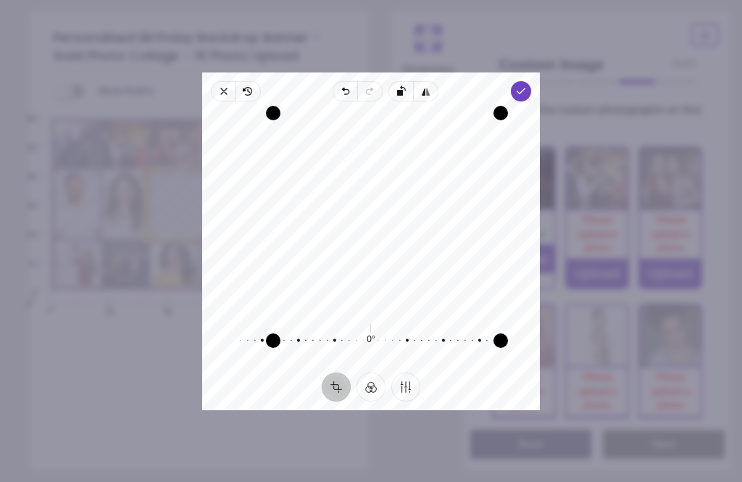
click at [525, 88] on polyline "button" at bounding box center [521, 90] width 8 height 5
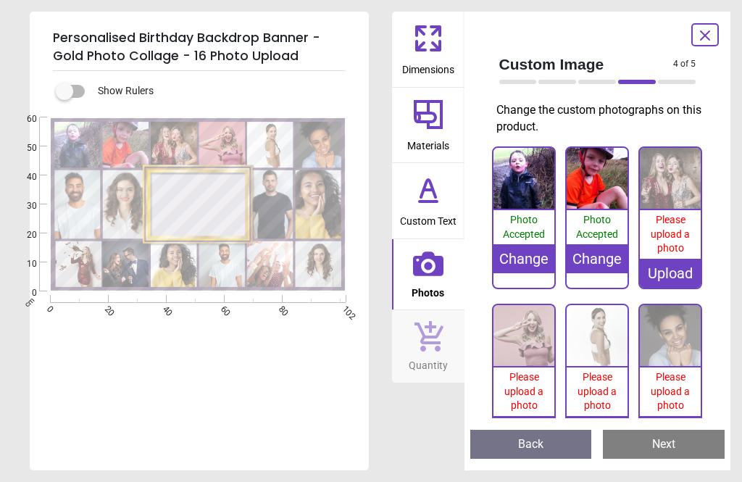
click at [669, 196] on img at bounding box center [670, 178] width 61 height 61
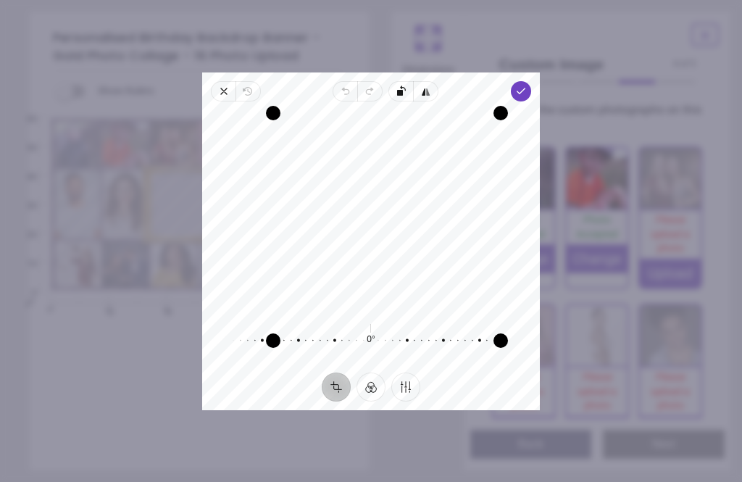
click at [530, 81] on span "Done" at bounding box center [521, 91] width 20 height 20
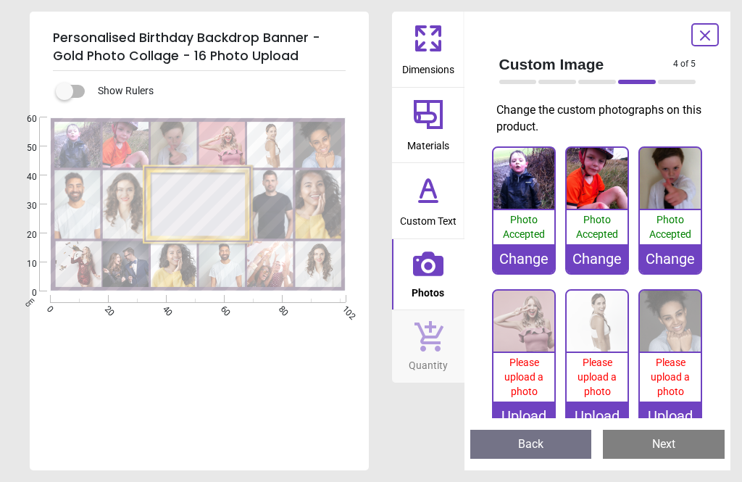
click at [528, 338] on img at bounding box center [523, 321] width 61 height 61
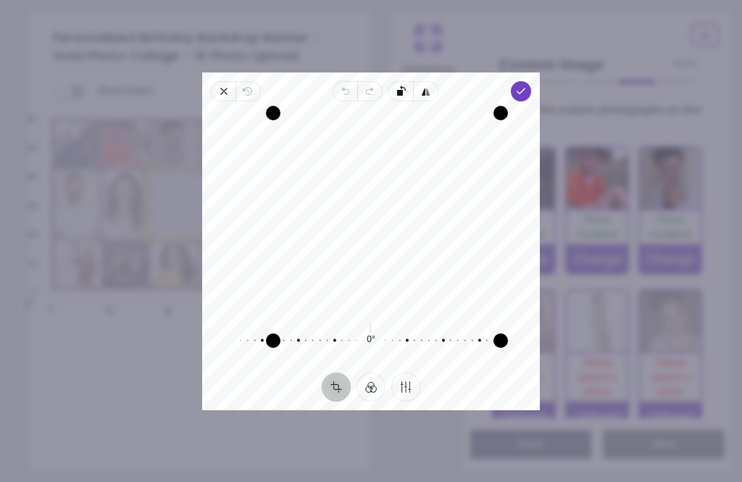
click at [529, 81] on span "Done" at bounding box center [521, 91] width 20 height 20
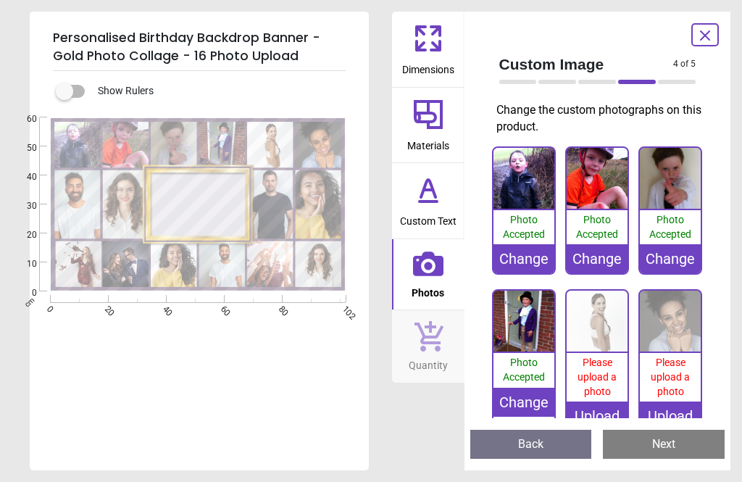
scroll to position [3, 0]
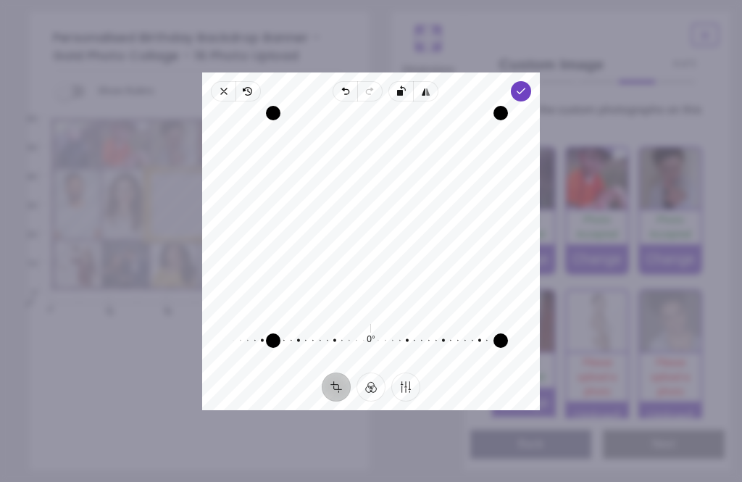
click at [527, 86] on icon "button" at bounding box center [521, 92] width 12 height 12
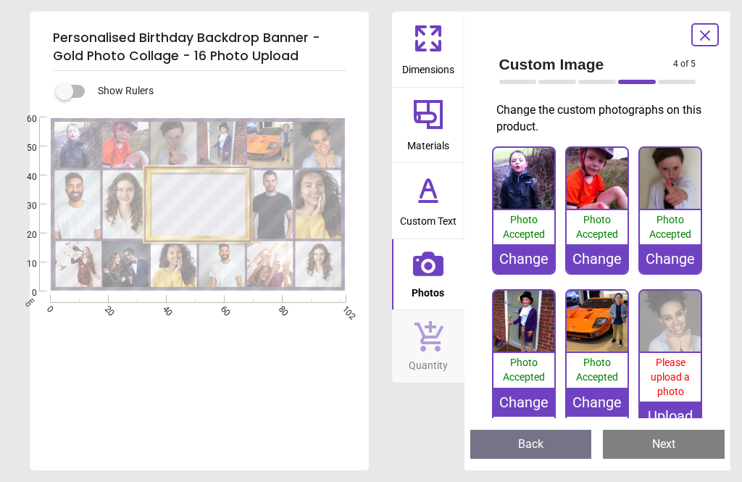
click at [676, 345] on img at bounding box center [670, 321] width 61 height 61
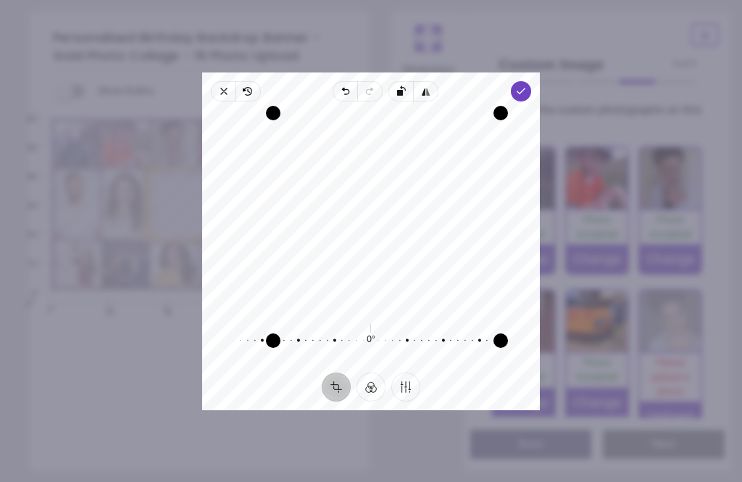
click at [527, 86] on icon "button" at bounding box center [521, 92] width 12 height 12
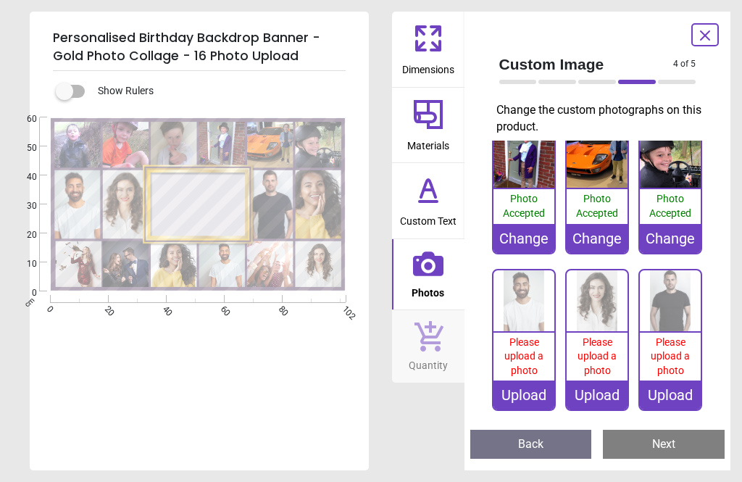
scroll to position [164, 0]
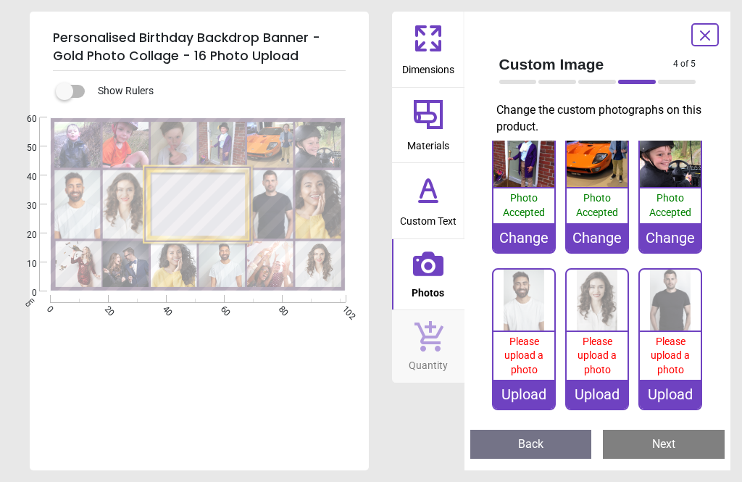
click at [527, 316] on img at bounding box center [523, 300] width 61 height 61
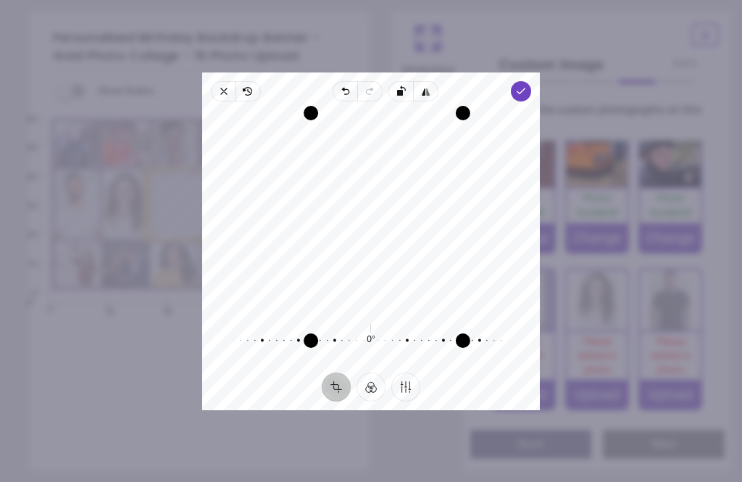
click at [531, 81] on span "Done" at bounding box center [521, 91] width 20 height 20
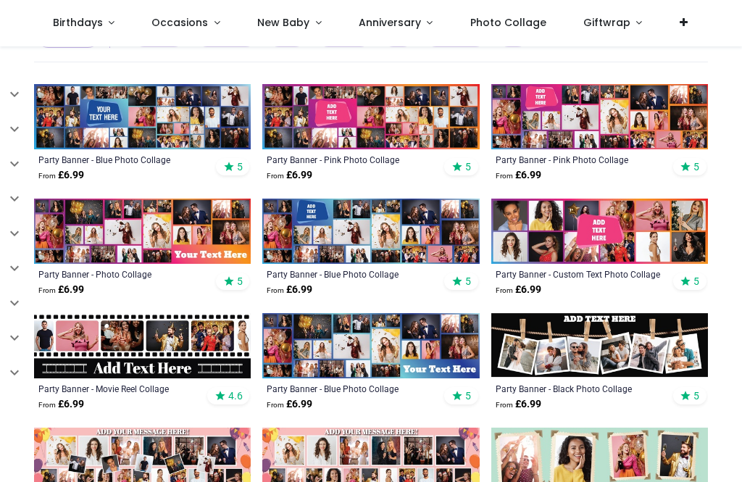
click at [172, 128] on img at bounding box center [142, 116] width 217 height 65
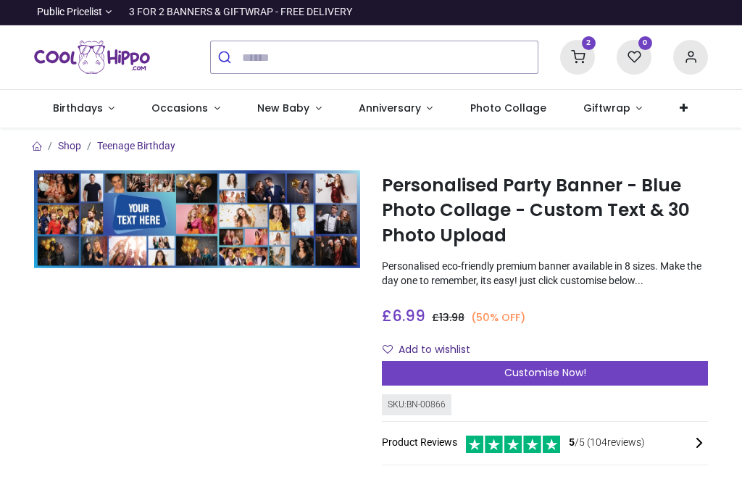
click at [580, 372] on span "Customise Now!" at bounding box center [545, 372] width 82 height 14
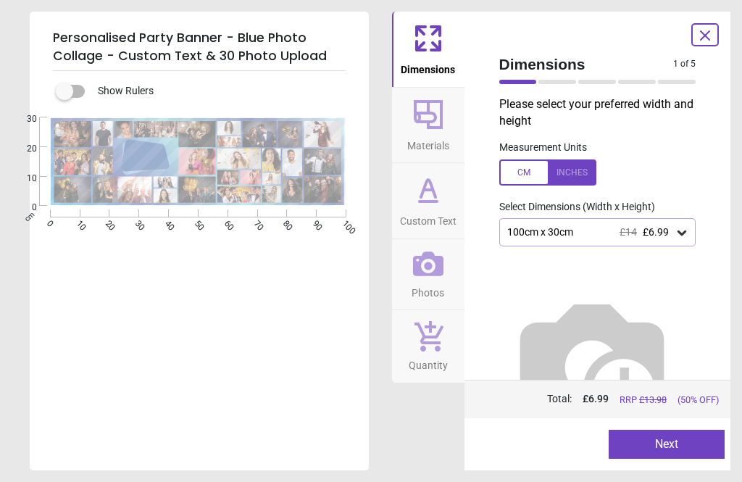
click at [591, 228] on div "100cm x 30cm £14 £6.99" at bounding box center [591, 232] width 170 height 12
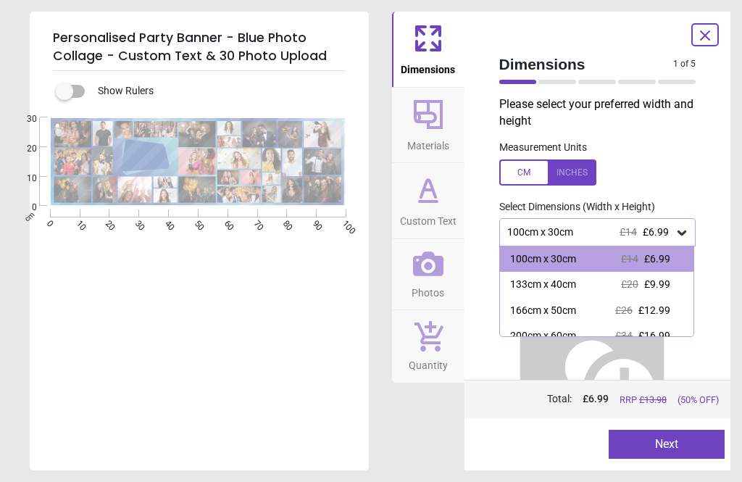
scroll to position [27, 0]
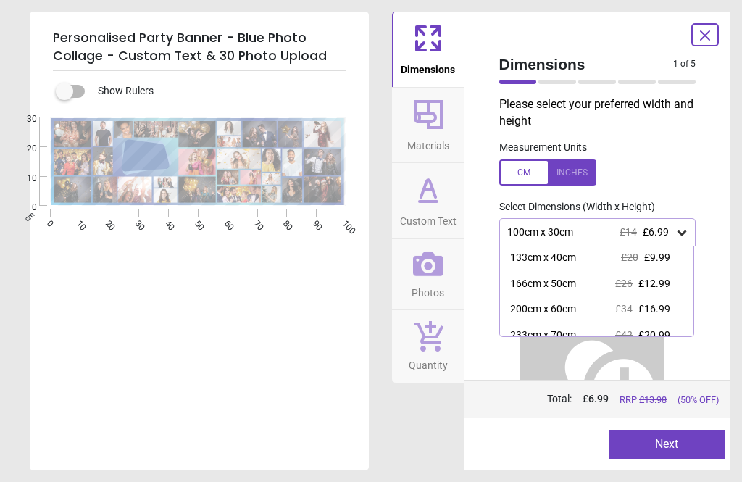
click at [587, 306] on div "200cm x 60cm £34 £16.99" at bounding box center [597, 309] width 194 height 26
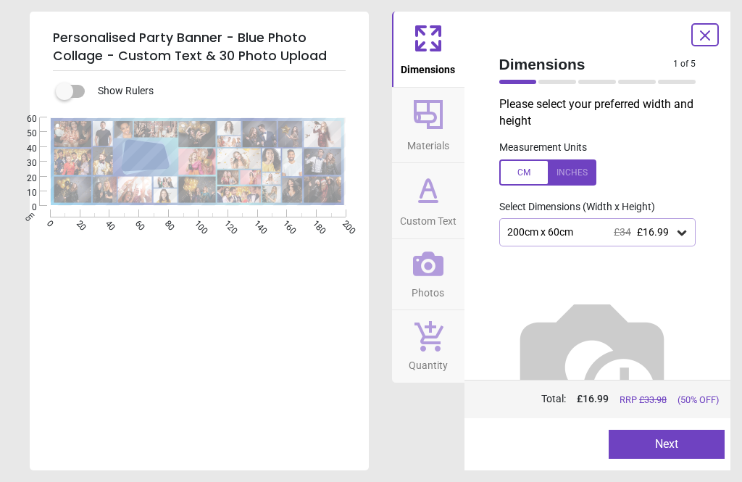
click at [649, 443] on button "Next" at bounding box center [667, 444] width 116 height 29
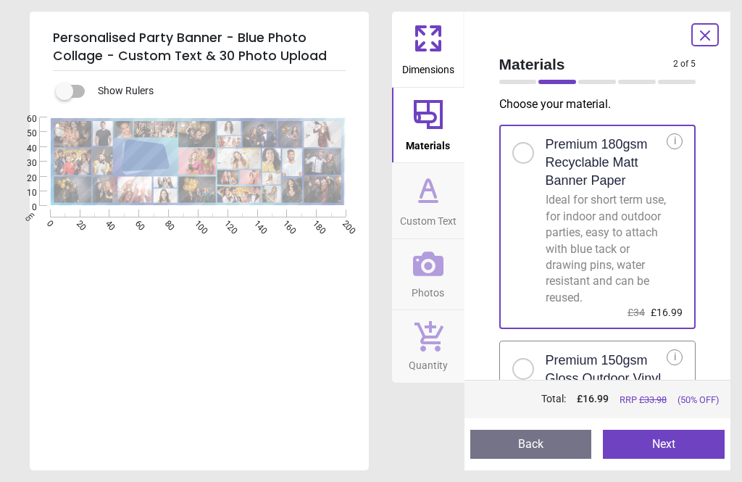
click at [661, 448] on button "Next" at bounding box center [664, 444] width 122 height 29
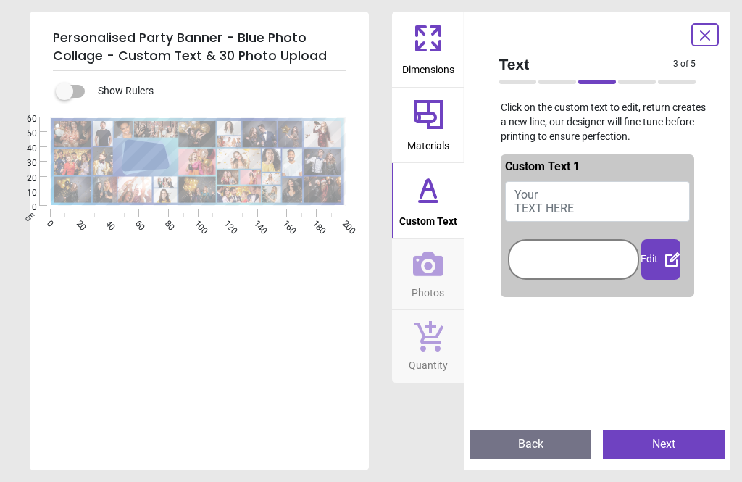
click at [564, 194] on button "Your TEXT HERE" at bounding box center [597, 201] width 185 height 41
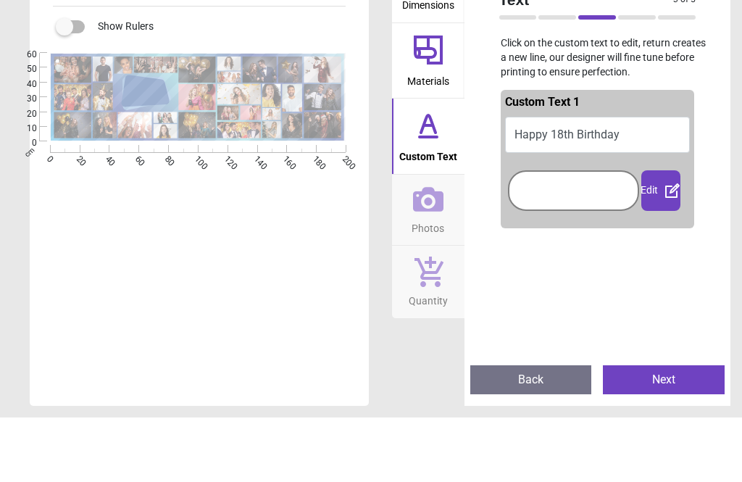
scroll to position [2, 0]
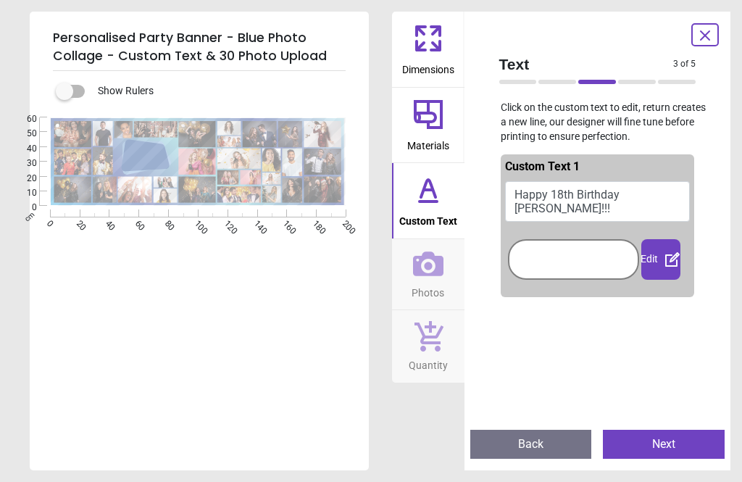
type textarea "**********"
click at [651, 195] on button "Happy 18th Birthday Austin!!!" at bounding box center [597, 201] width 185 height 41
click at [659, 253] on div "Edit" at bounding box center [660, 259] width 39 height 41
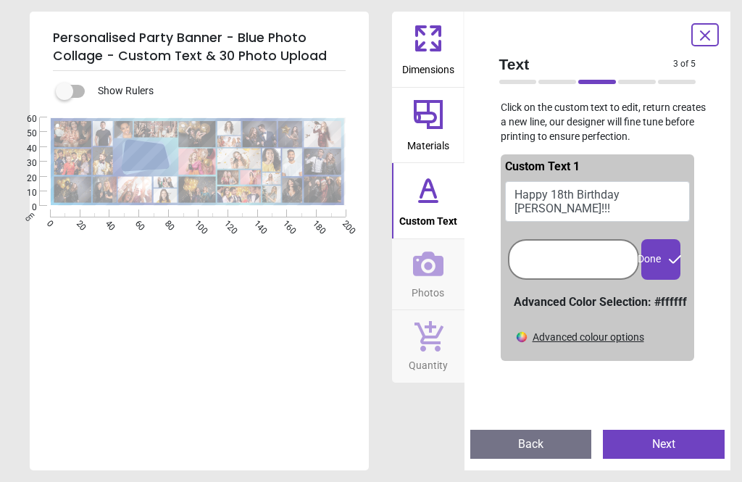
click at [740, 280] on div "**********" at bounding box center [371, 241] width 742 height 482
click at [664, 440] on button "Next" at bounding box center [664, 444] width 122 height 29
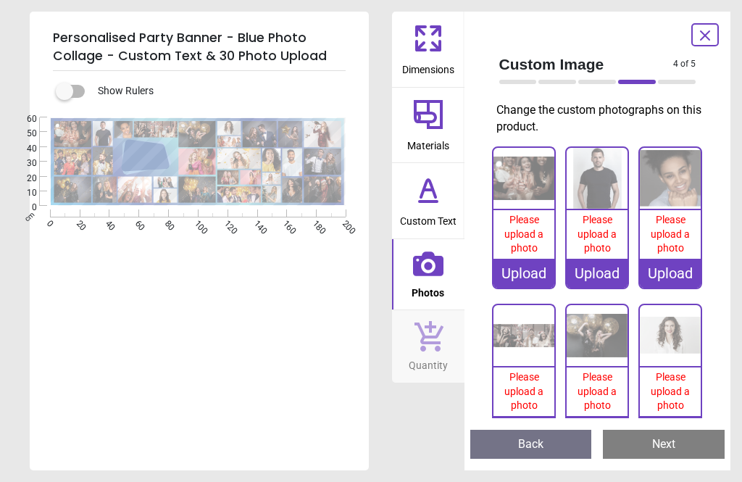
scroll to position [2, 0]
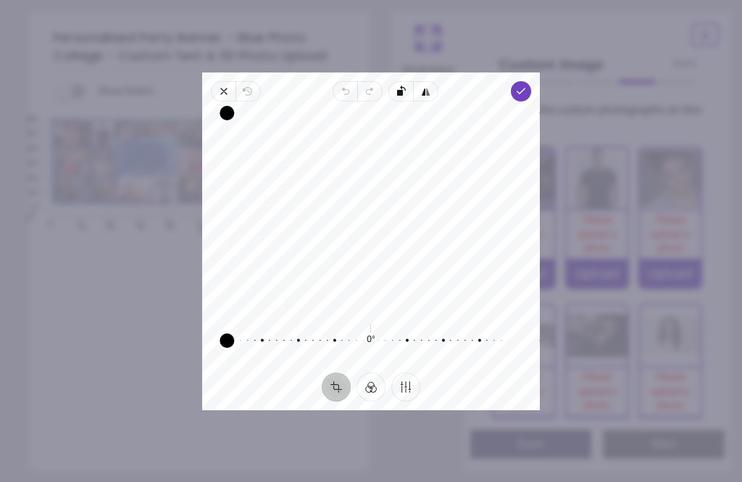
click at [525, 88] on polyline "button" at bounding box center [521, 90] width 8 height 5
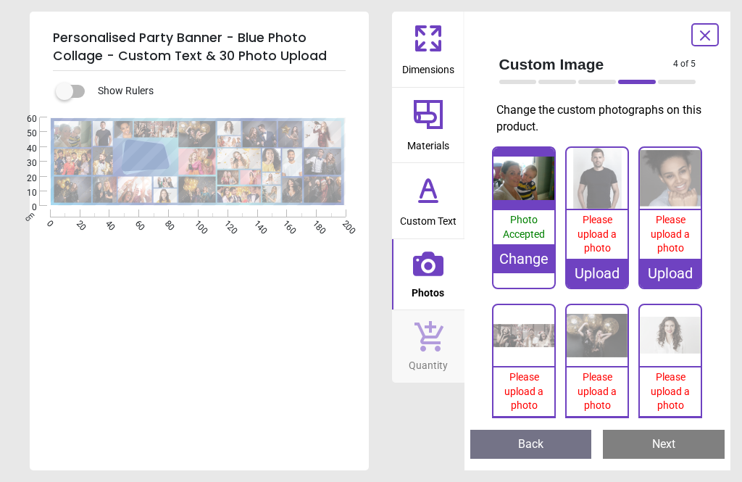
click at [597, 200] on img at bounding box center [597, 178] width 61 height 61
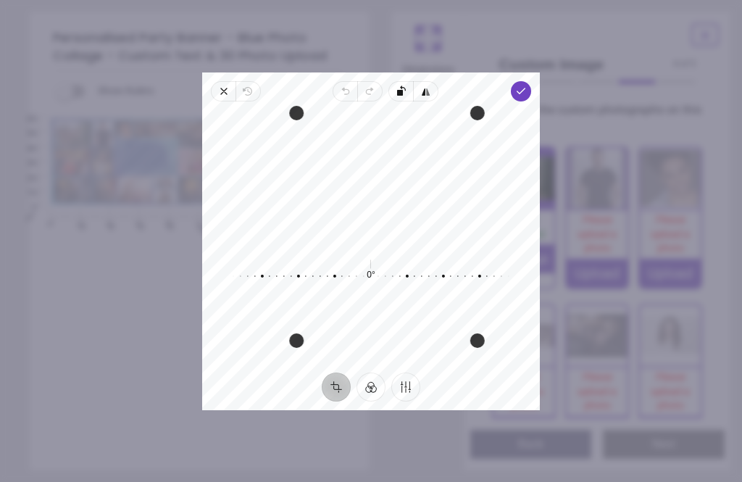
click at [221, 88] on icon "button" at bounding box center [224, 91] width 6 height 6
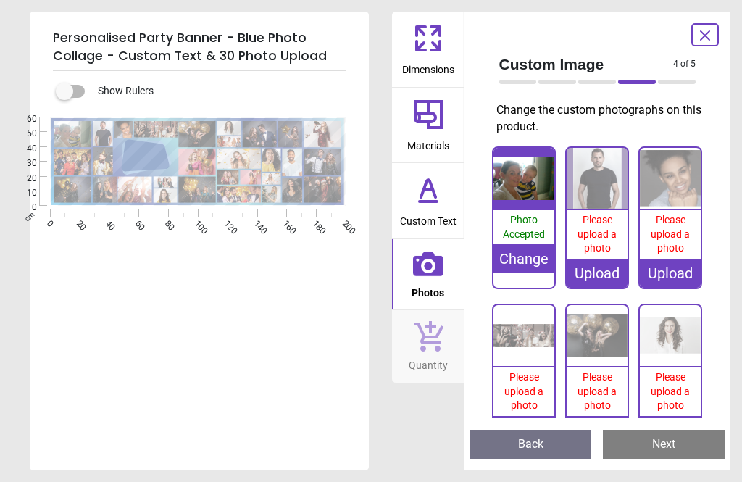
click at [607, 196] on img at bounding box center [597, 178] width 61 height 61
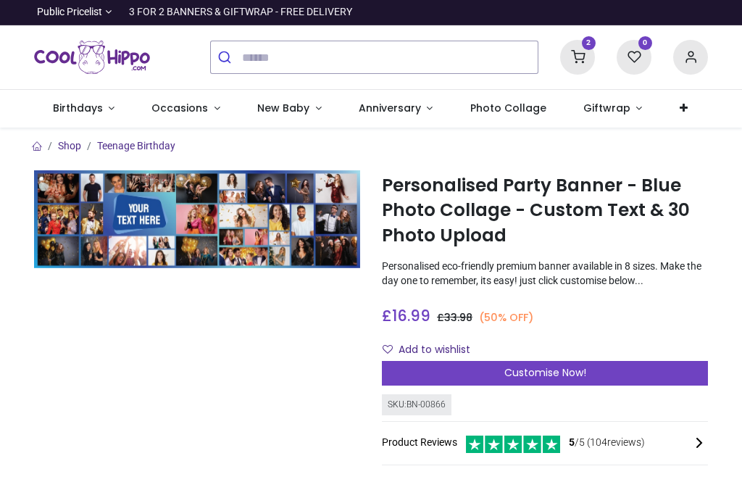
click at [551, 378] on span "Customise Now!" at bounding box center [545, 372] width 82 height 14
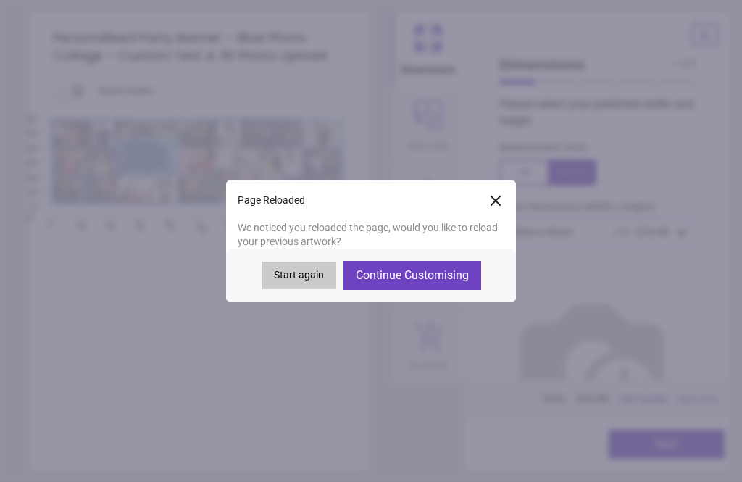
click at [425, 277] on button "Continue Customising" at bounding box center [412, 275] width 138 height 29
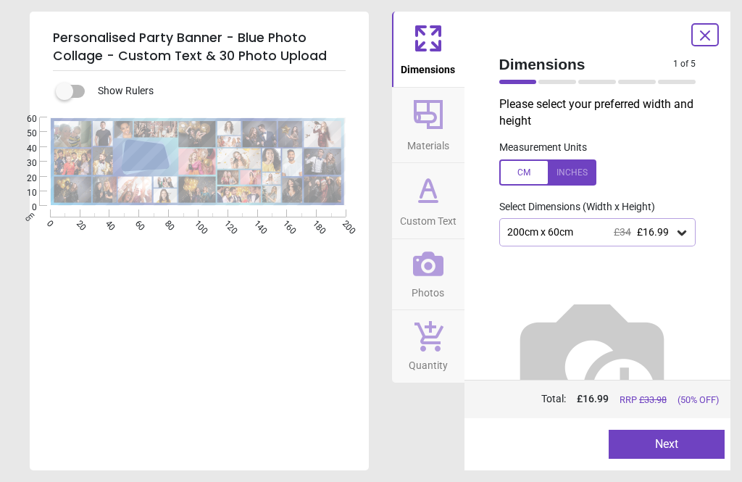
type textarea "**********"
click at [657, 449] on button "Next" at bounding box center [667, 444] width 116 height 29
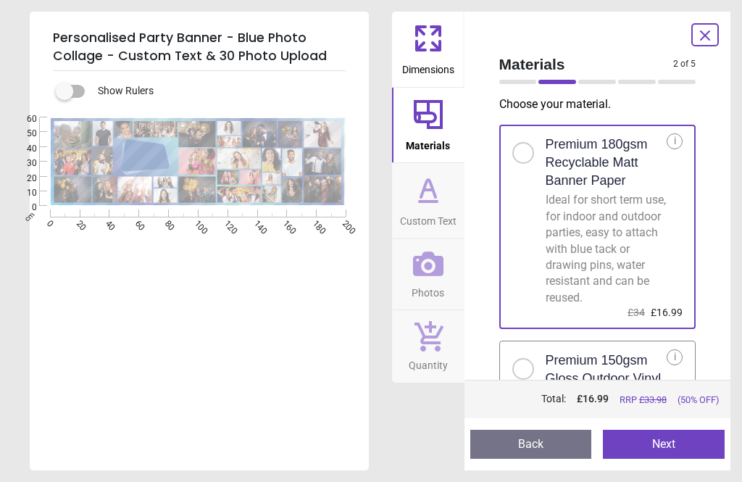
click at [670, 449] on button "Next" at bounding box center [664, 444] width 122 height 29
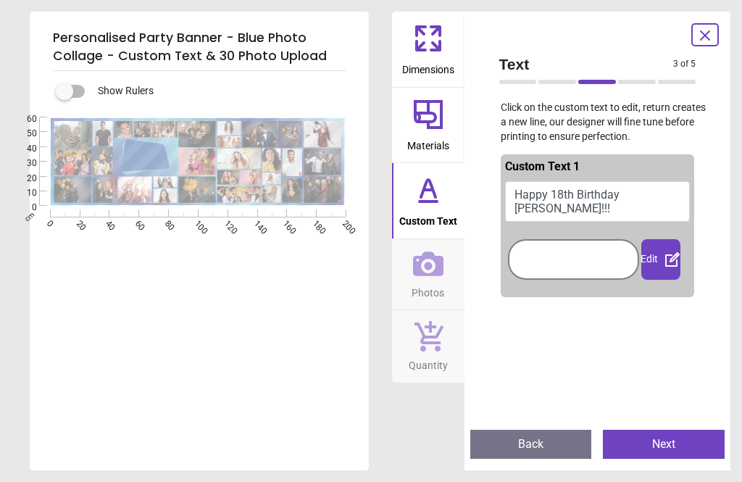
click at [671, 452] on button "Next" at bounding box center [664, 444] width 122 height 29
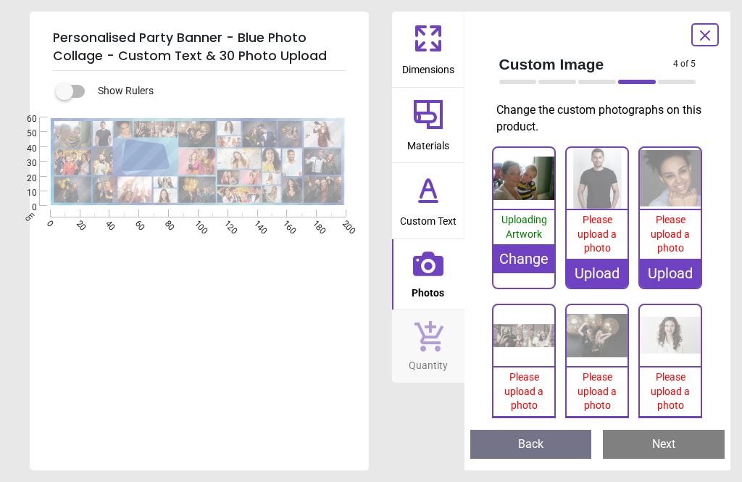
click at [601, 188] on img at bounding box center [597, 178] width 61 height 61
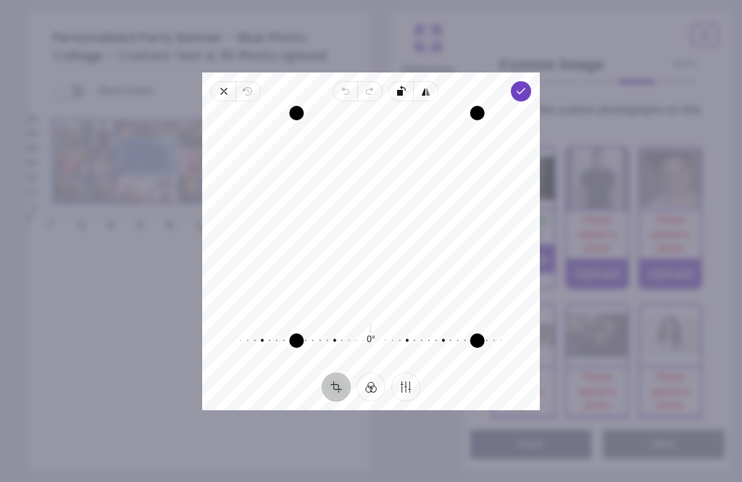
click at [527, 86] on icon "button" at bounding box center [521, 92] width 12 height 12
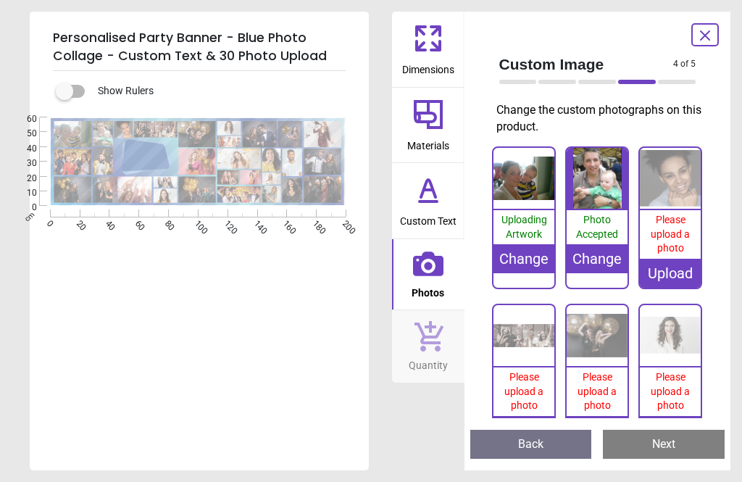
click at [670, 189] on img at bounding box center [670, 178] width 61 height 61
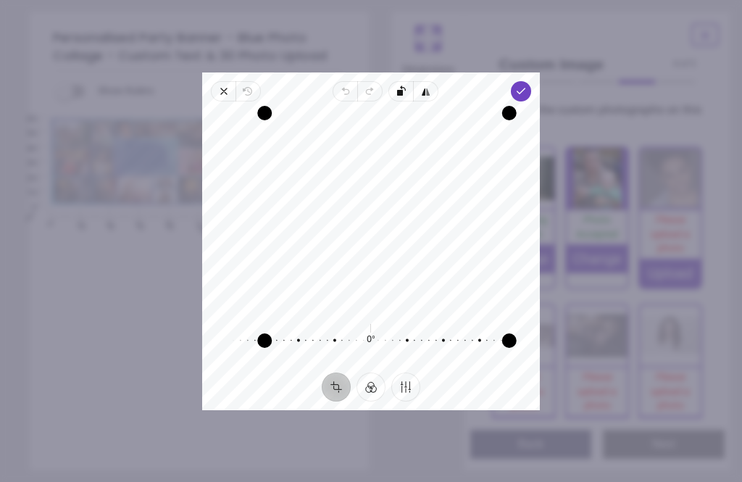
click at [530, 101] on div "Recenter 0° Reset" at bounding box center [371, 236] width 338 height 271
